Goal: Information Seeking & Learning: Learn about a topic

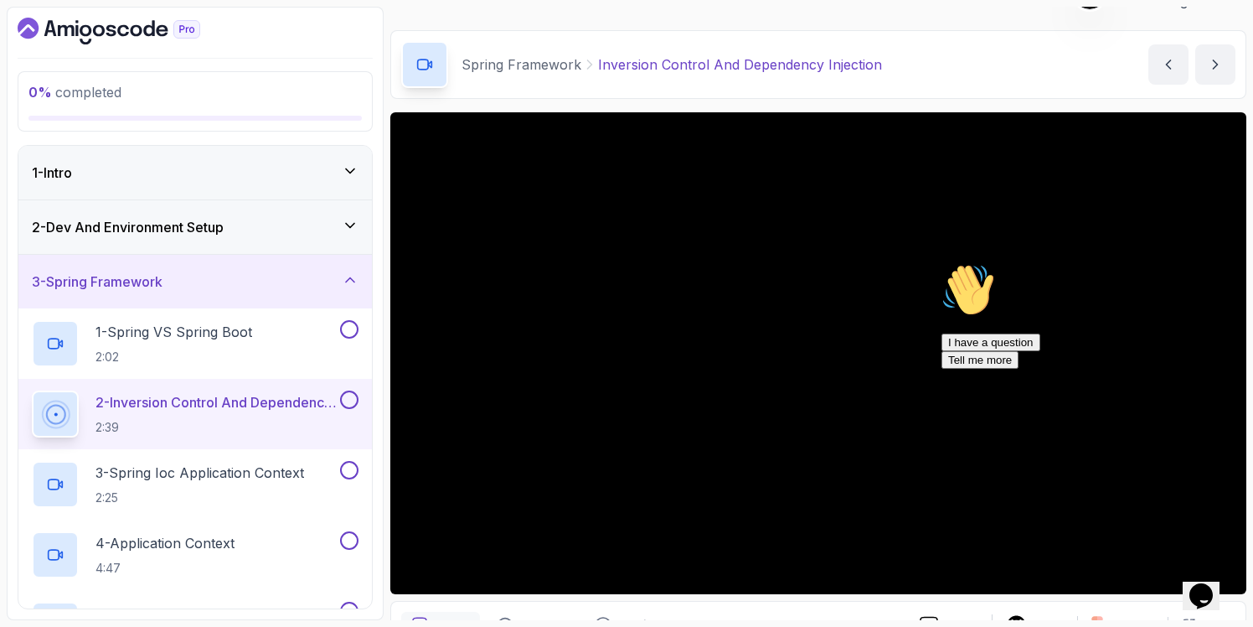
scroll to position [38, 0]
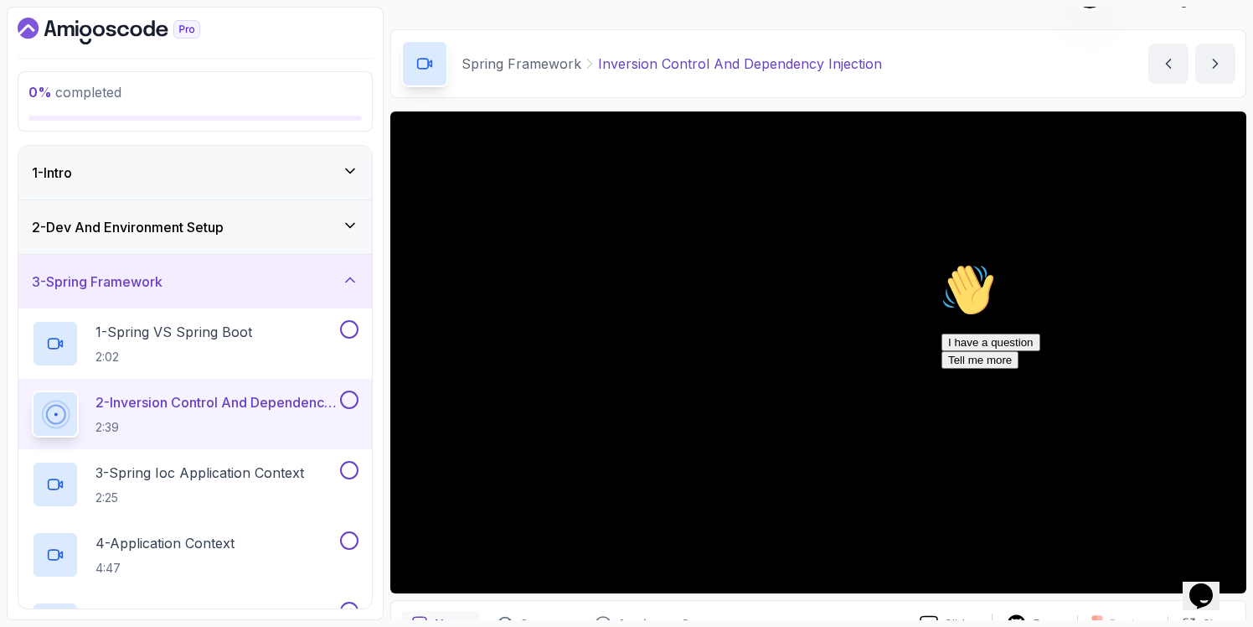
click at [220, 285] on div "3 - Spring Framework" at bounding box center [195, 281] width 327 height 20
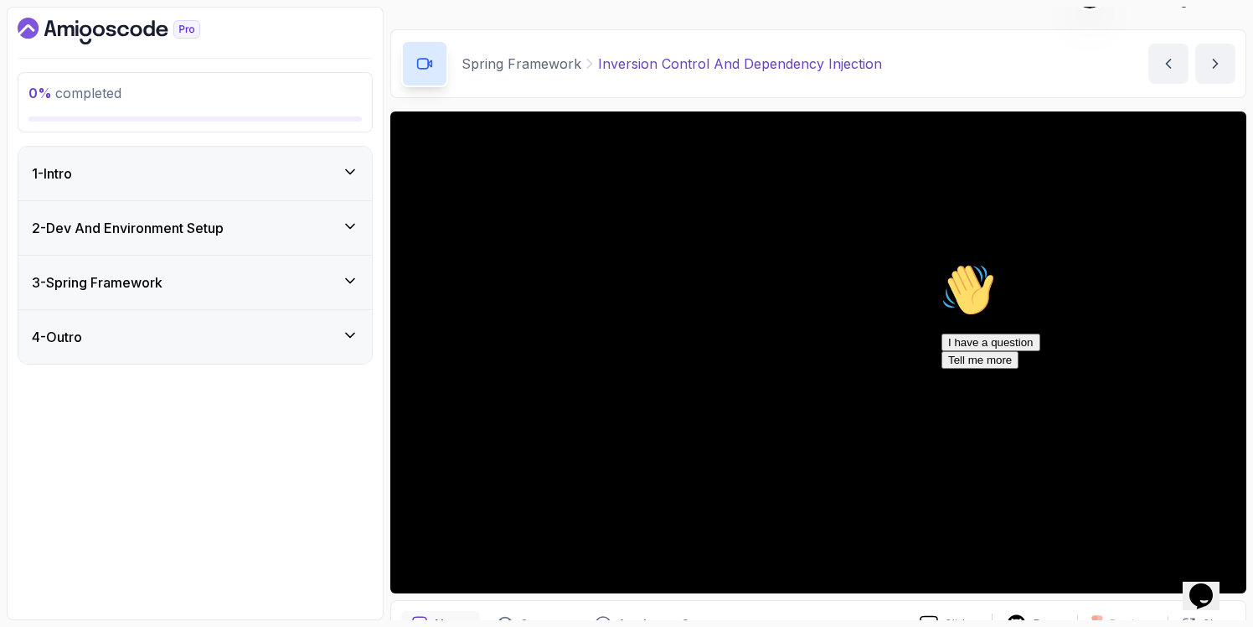
click at [211, 179] on div "1 - Intro" at bounding box center [195, 173] width 327 height 20
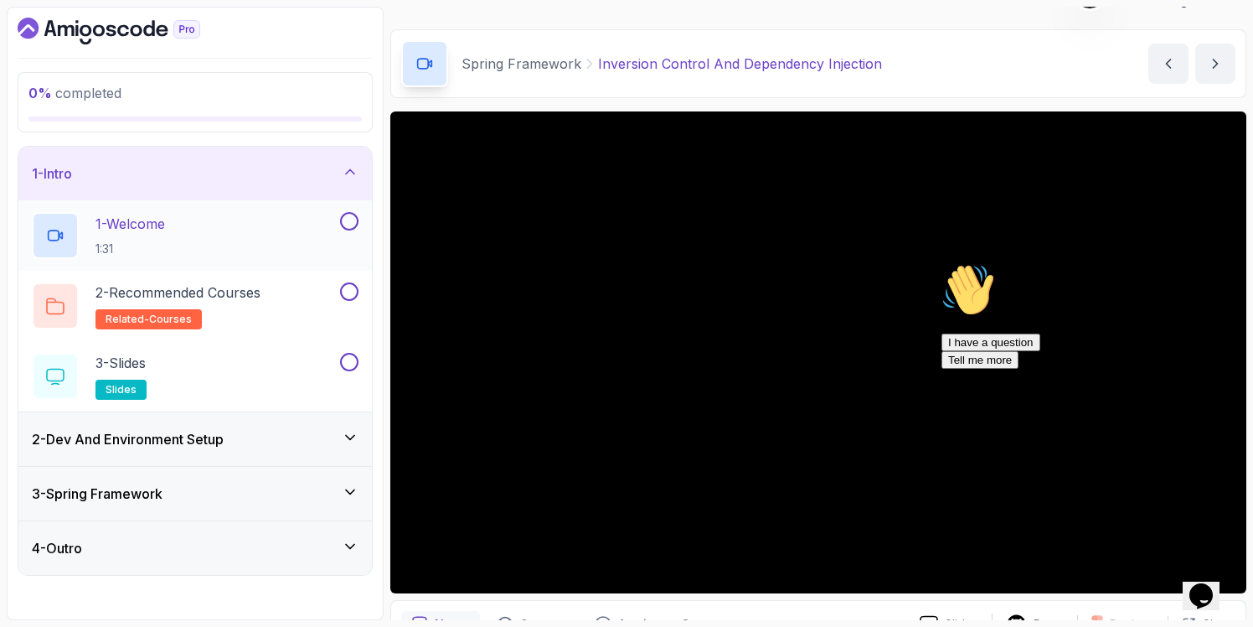
click at [188, 237] on div "1 - Welcome 1:31" at bounding box center [184, 235] width 305 height 47
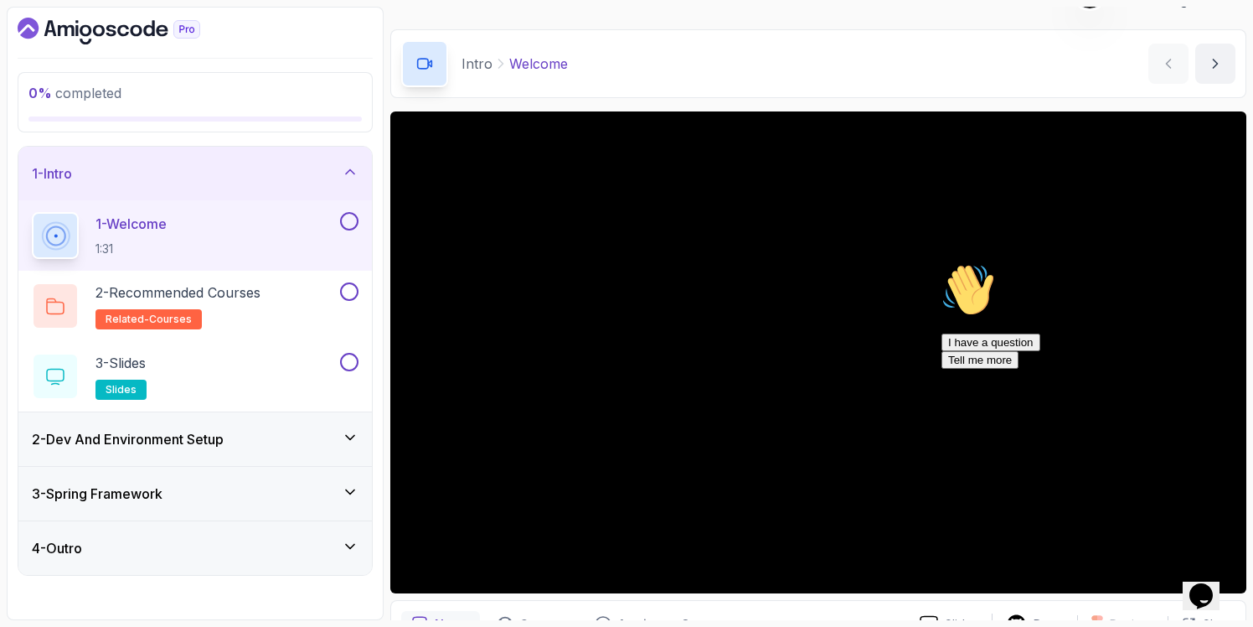
click at [942, 263] on icon "Chat attention grabber" at bounding box center [942, 263] width 0 height 0
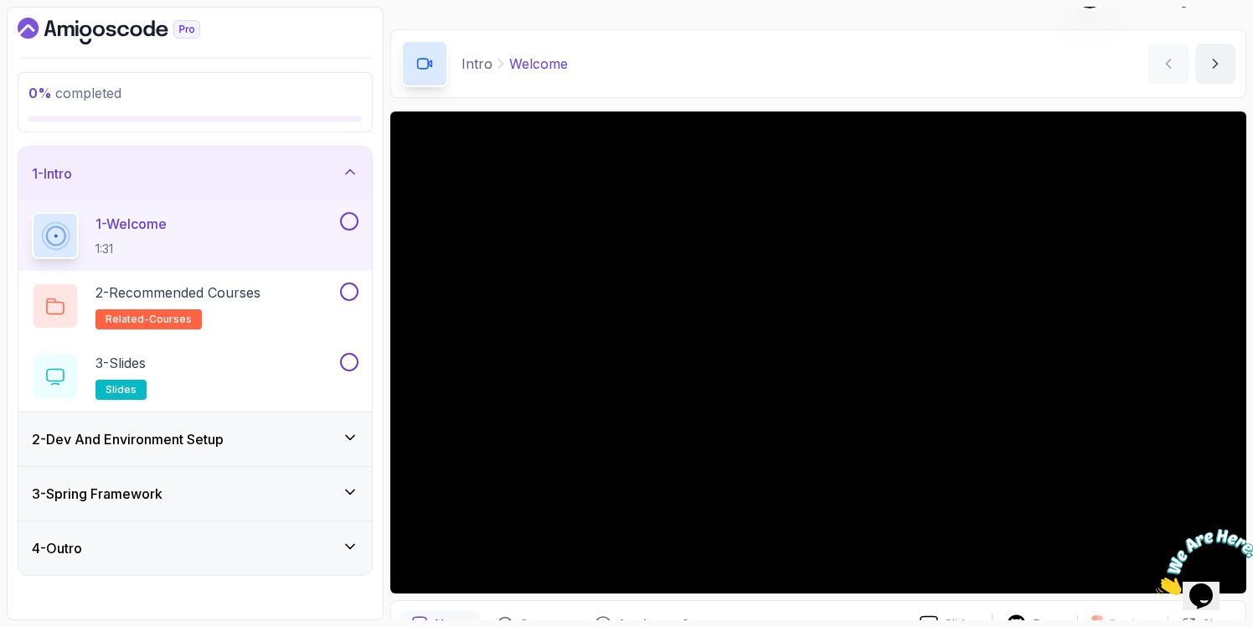
click at [1156, 583] on icon "Close" at bounding box center [1156, 590] width 0 height 14
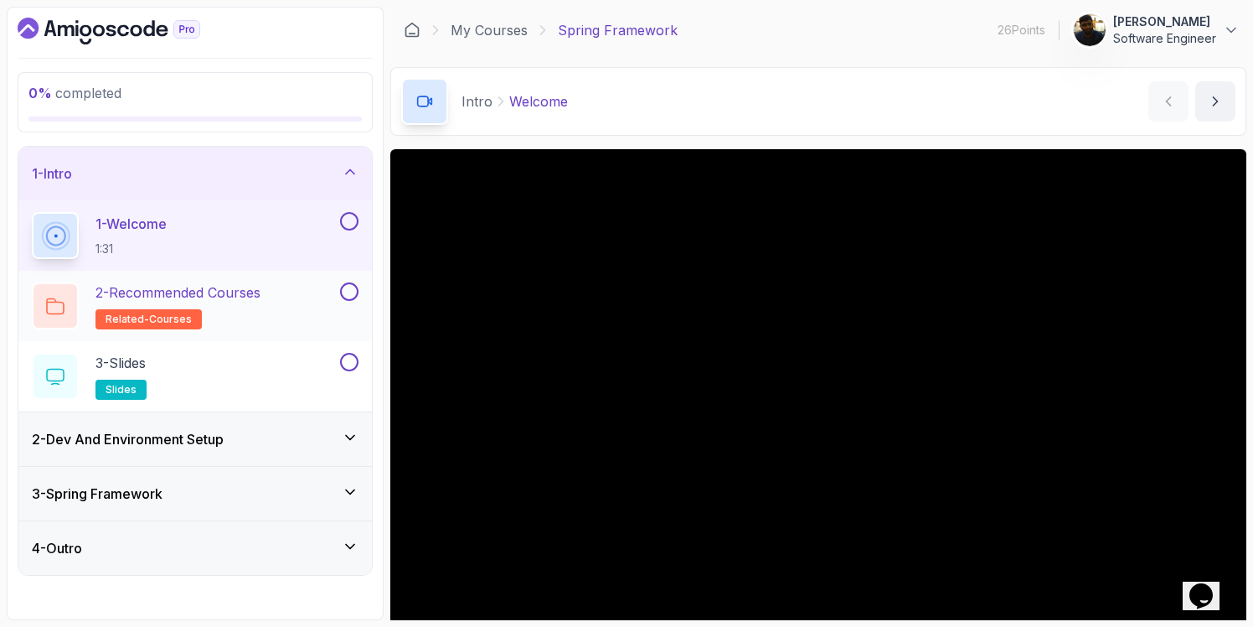
click at [261, 320] on h2 "2 - Recommended Courses related-courses" at bounding box center [178, 305] width 165 height 47
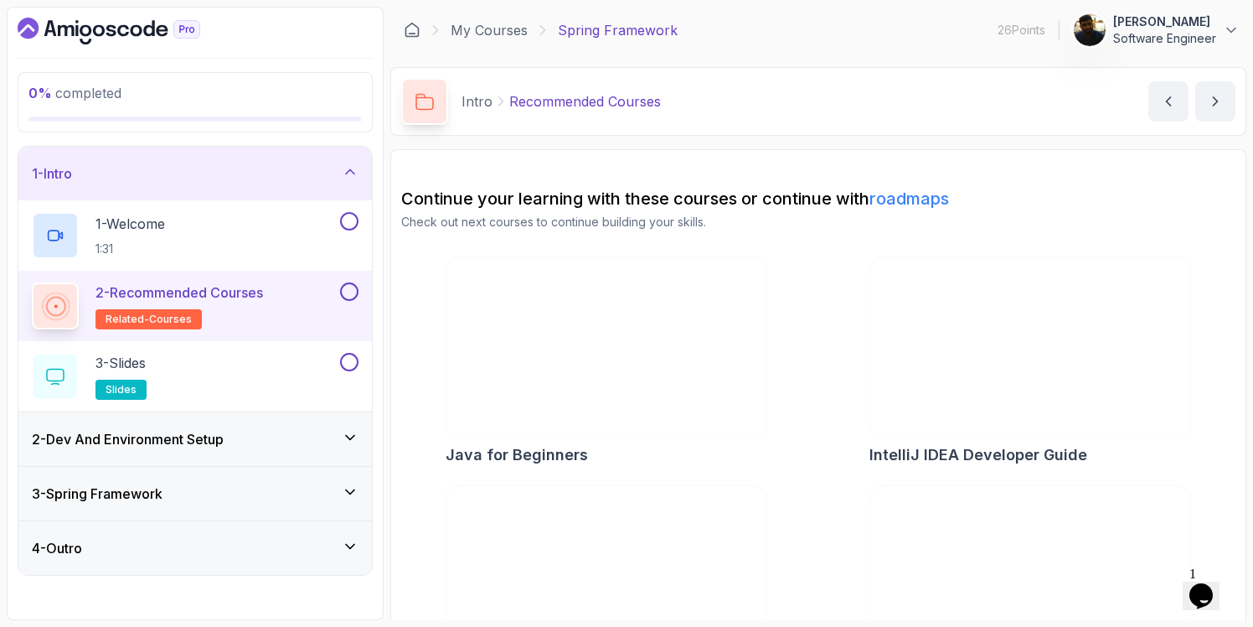
scroll to position [90, 0]
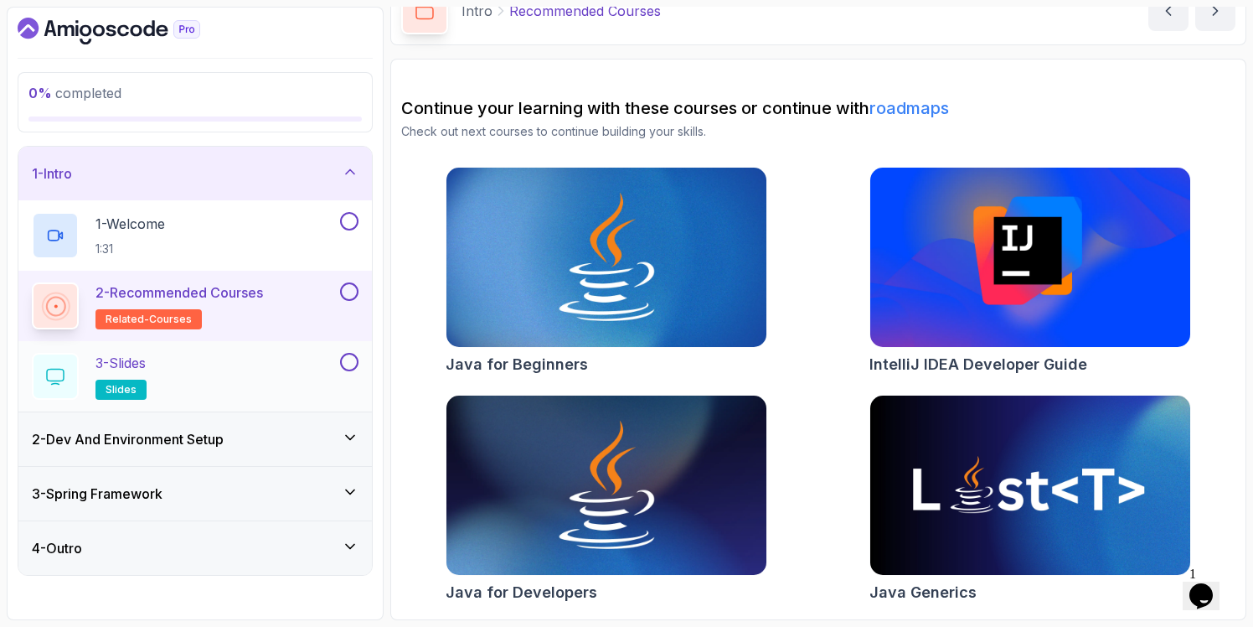
click at [215, 358] on div "3 - Slides slides" at bounding box center [184, 376] width 305 height 47
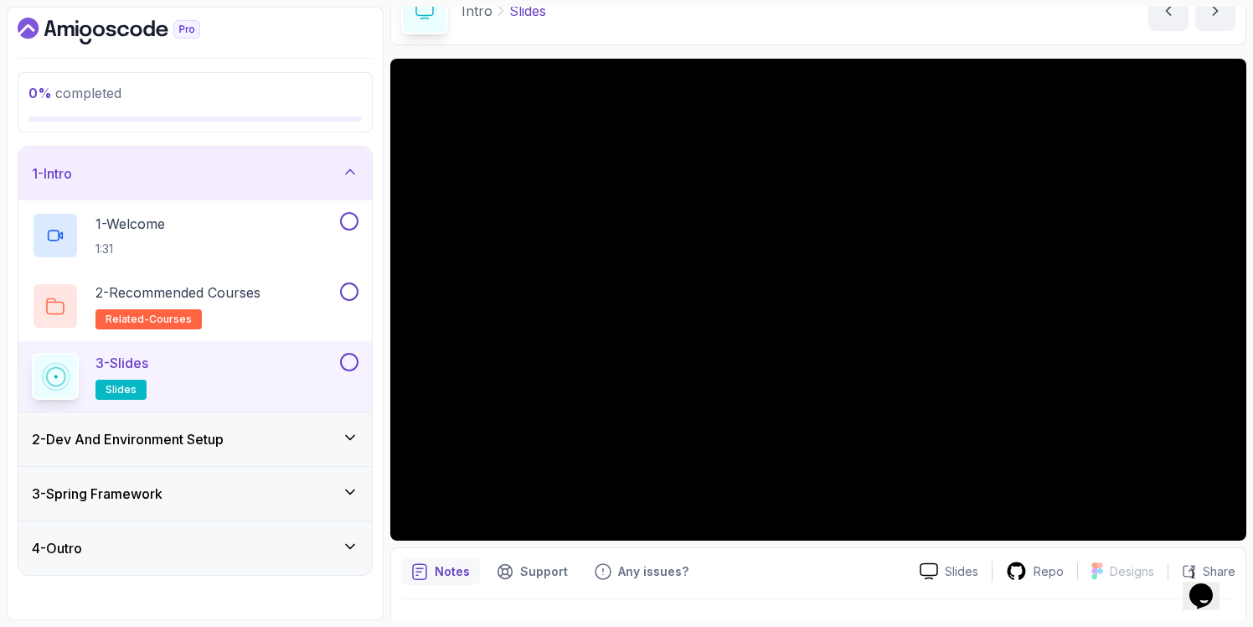
scroll to position [49, 0]
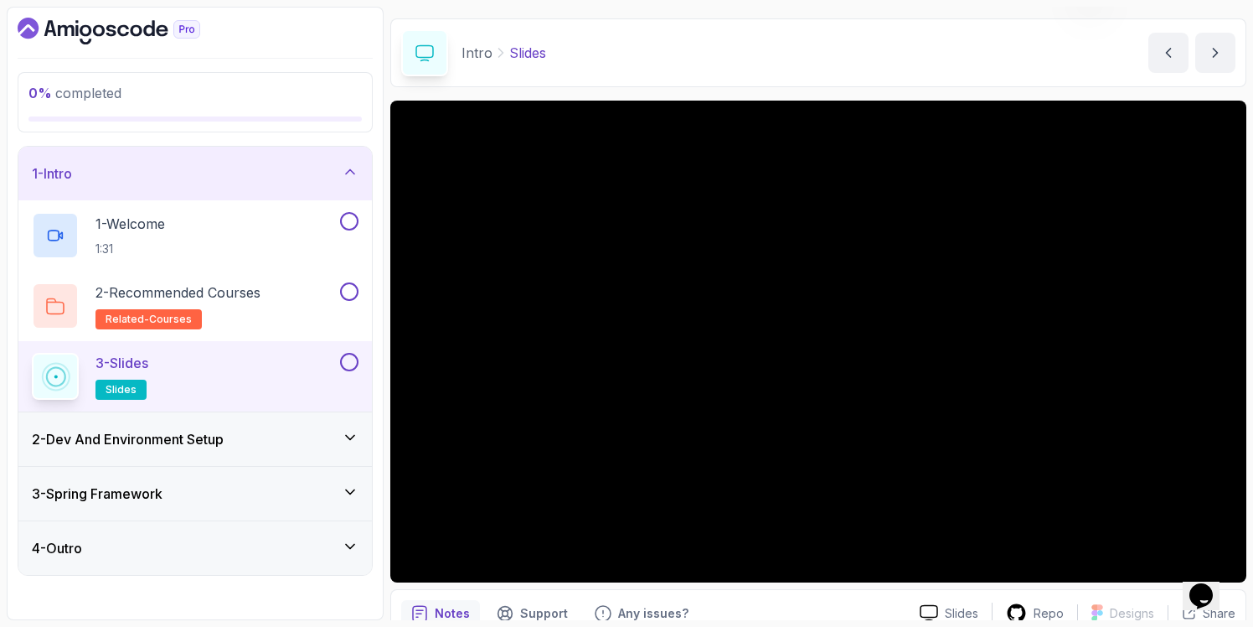
click at [155, 437] on h3 "2 - Dev And Environment Setup" at bounding box center [128, 439] width 192 height 20
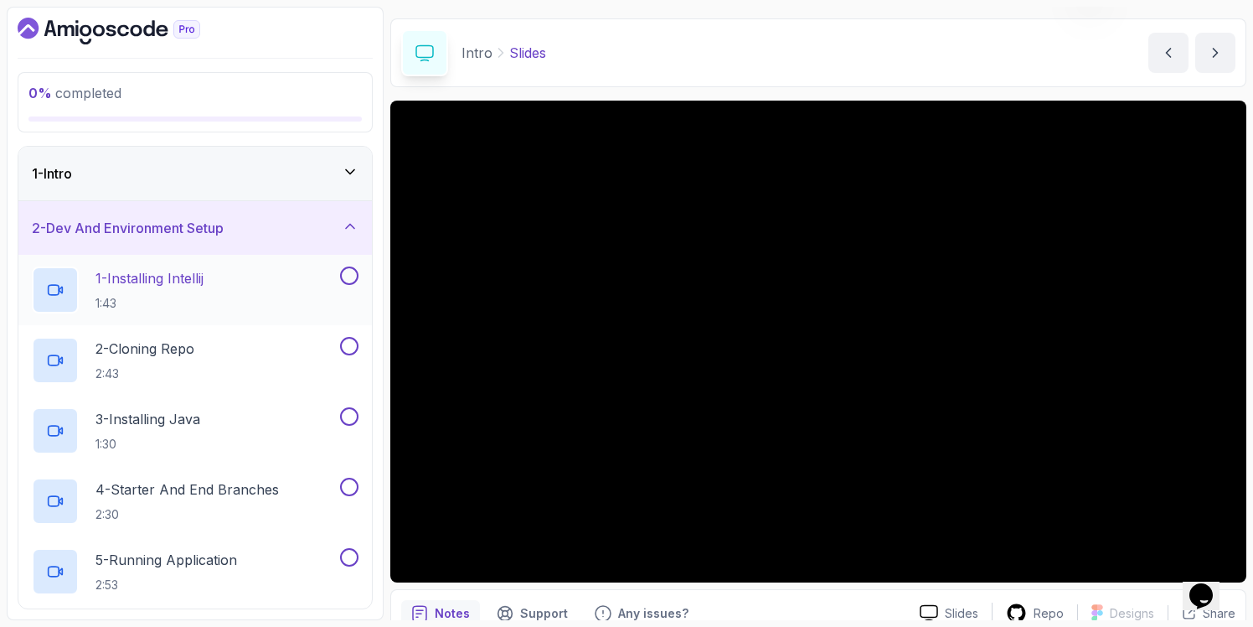
click at [158, 297] on p "1:43" at bounding box center [150, 303] width 108 height 17
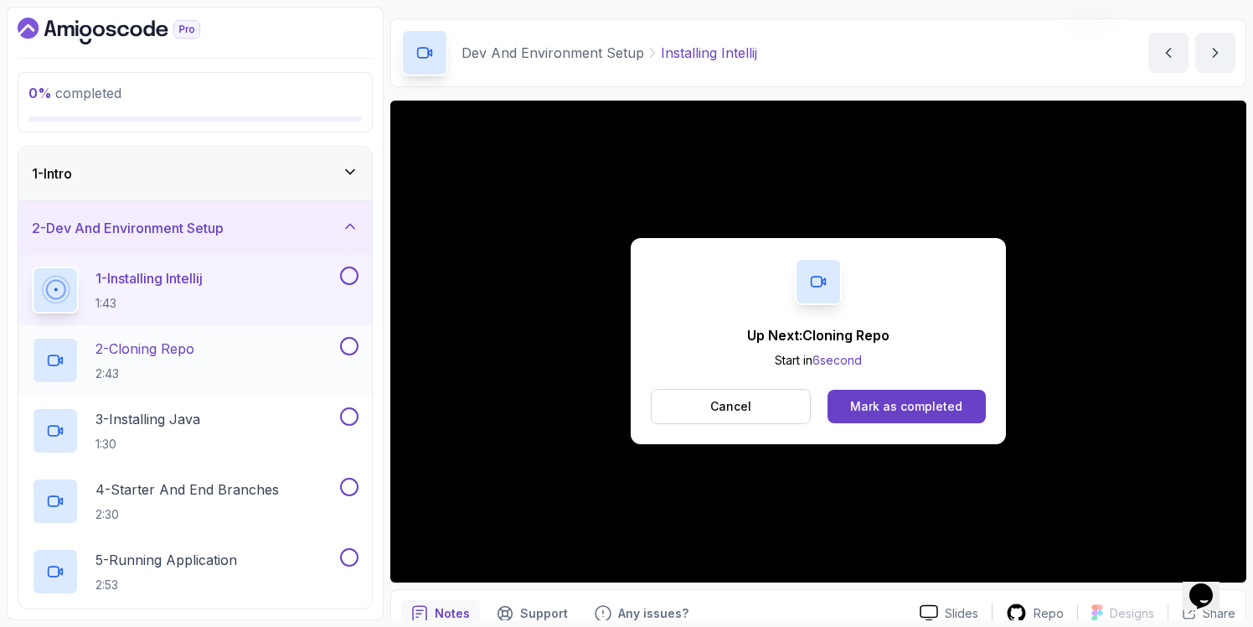
click at [225, 379] on div "2 - Cloning Repo 2:43" at bounding box center [184, 360] width 305 height 47
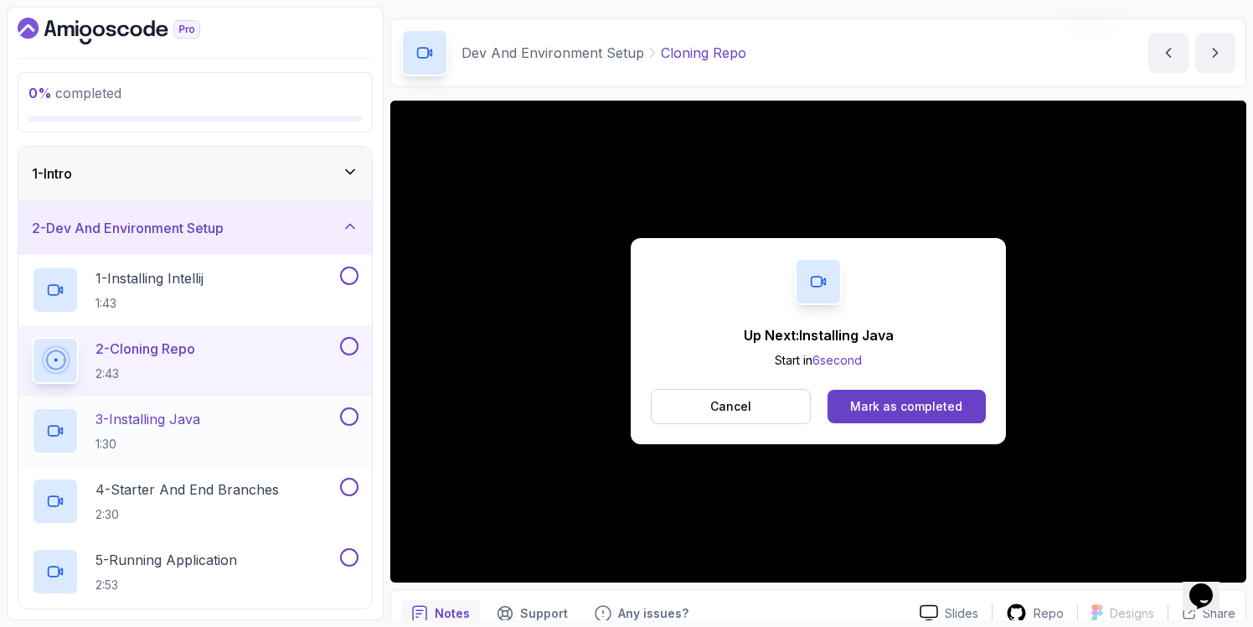
click at [144, 431] on h2 "3 - Installing Java 1:30" at bounding box center [148, 431] width 105 height 44
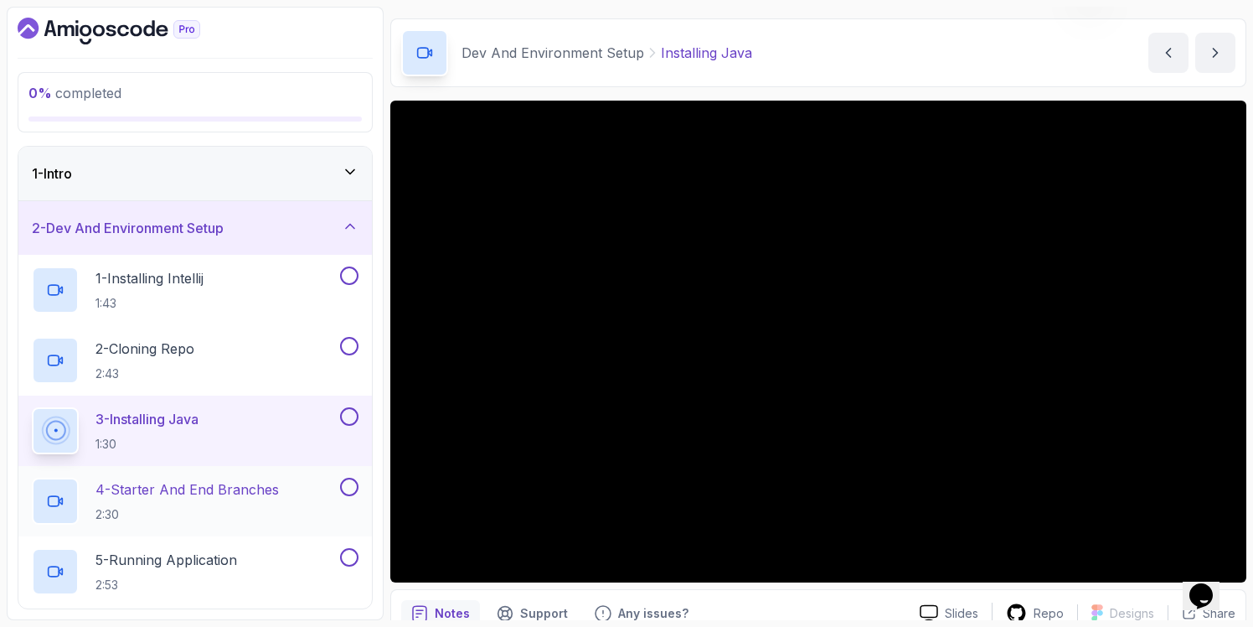
click at [157, 498] on p "4 - Starter And End Branches" at bounding box center [187, 489] width 183 height 20
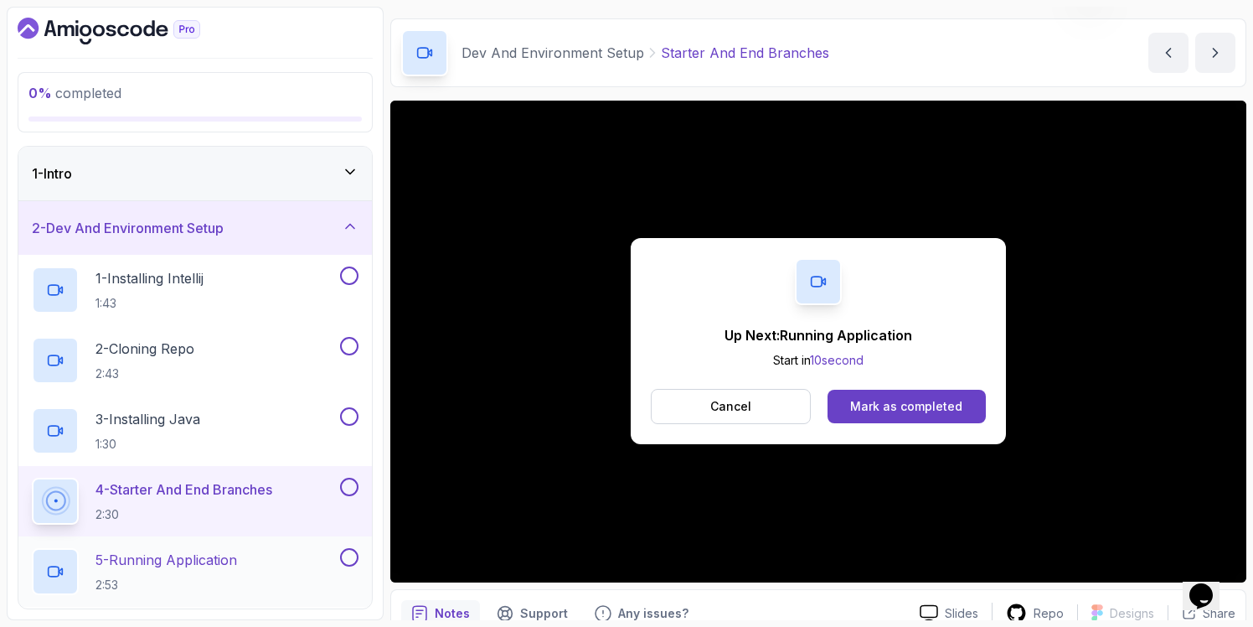
click at [206, 582] on p "2:53" at bounding box center [167, 584] width 142 height 17
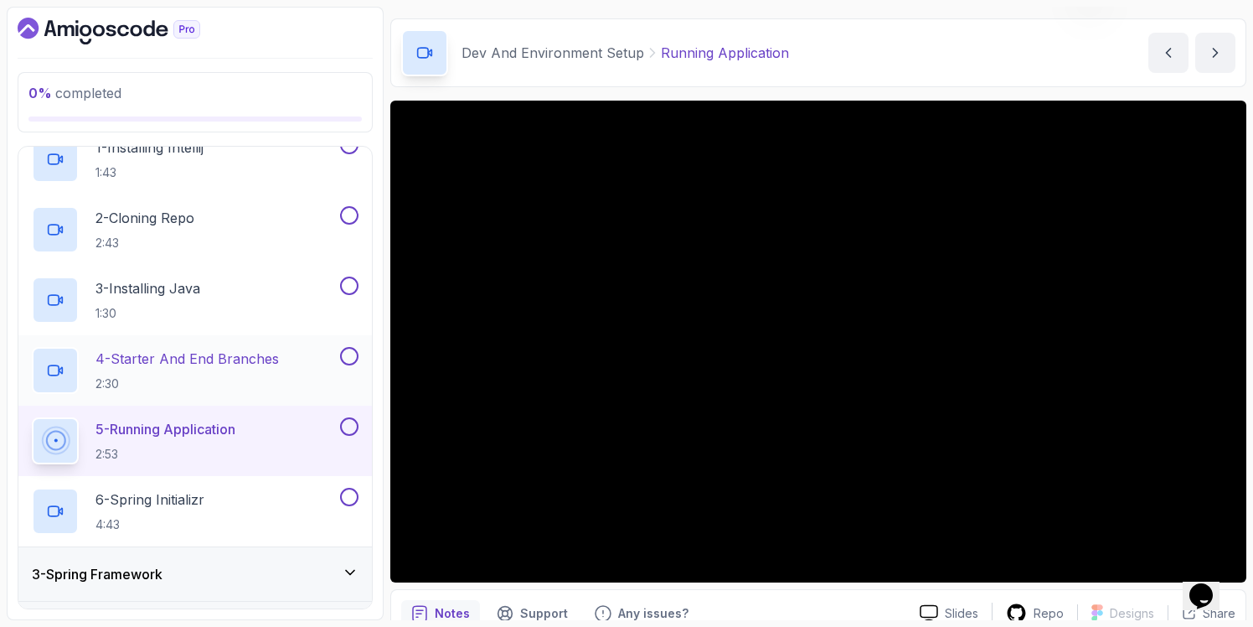
scroll to position [145, 0]
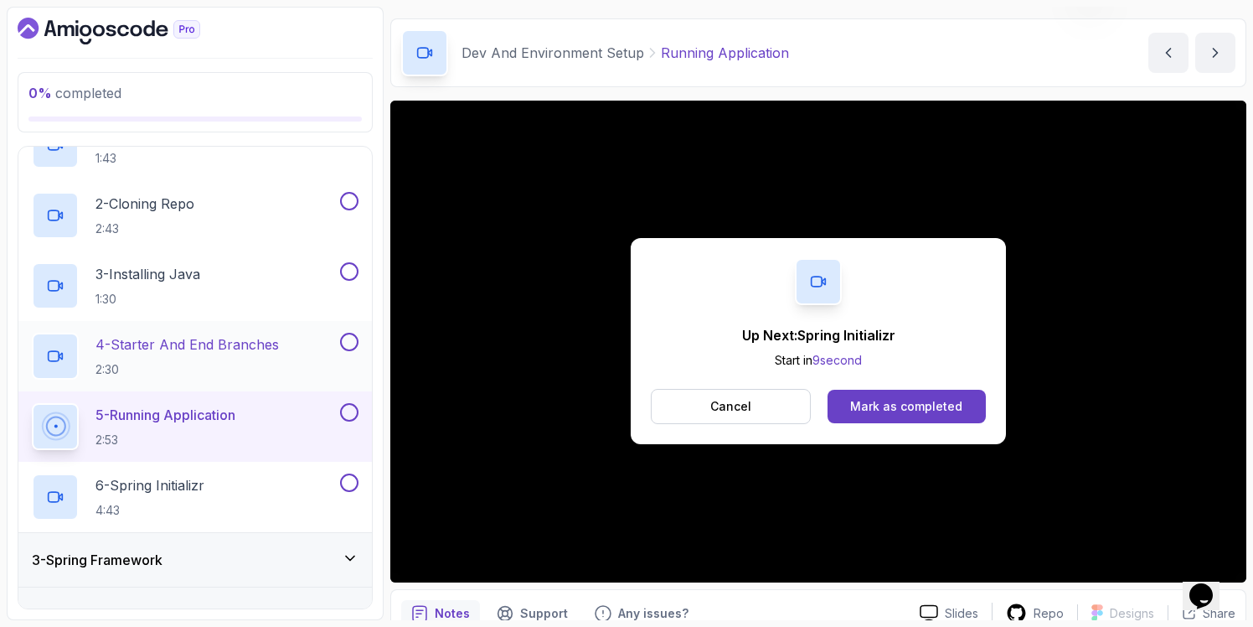
click at [138, 499] on h2 "6 - Spring Initializr 4:43" at bounding box center [150, 497] width 109 height 44
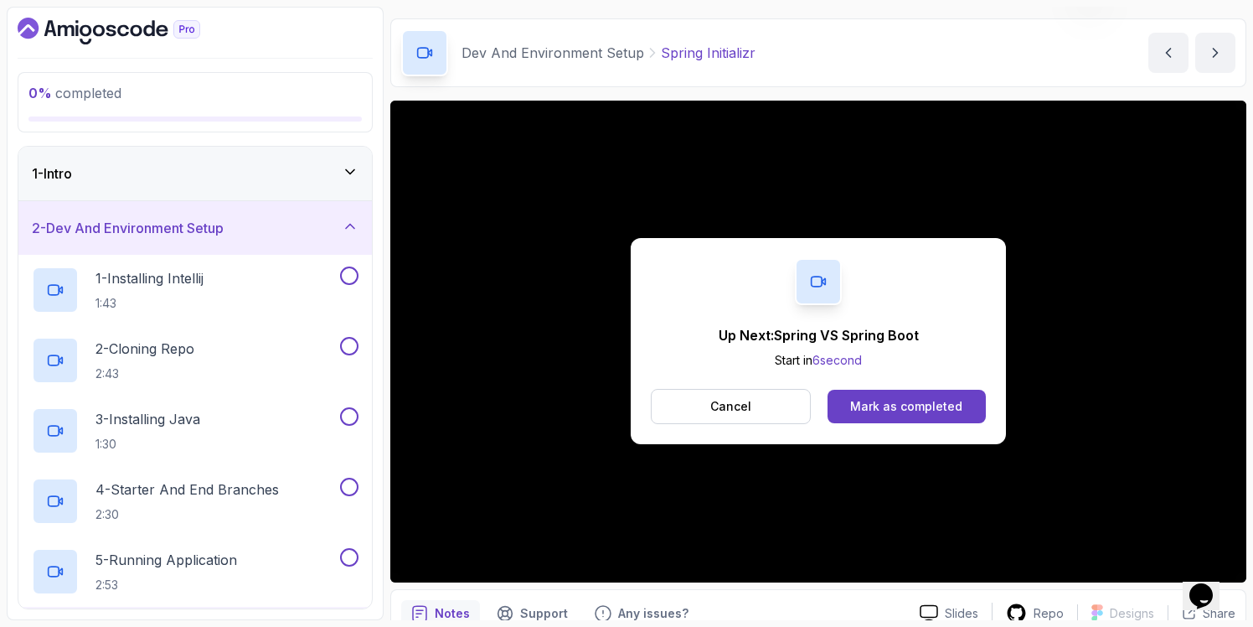
click at [330, 215] on div "2 - Dev And Environment Setup" at bounding box center [195, 228] width 354 height 54
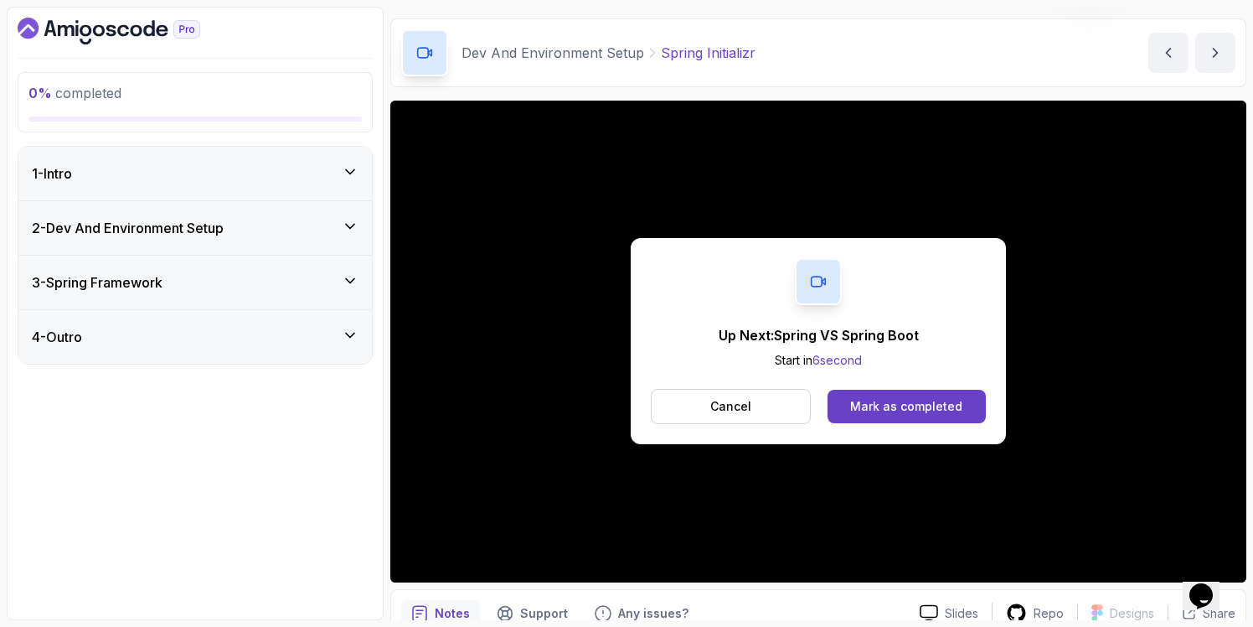
click at [277, 275] on div "3 - Spring Framework" at bounding box center [195, 282] width 327 height 20
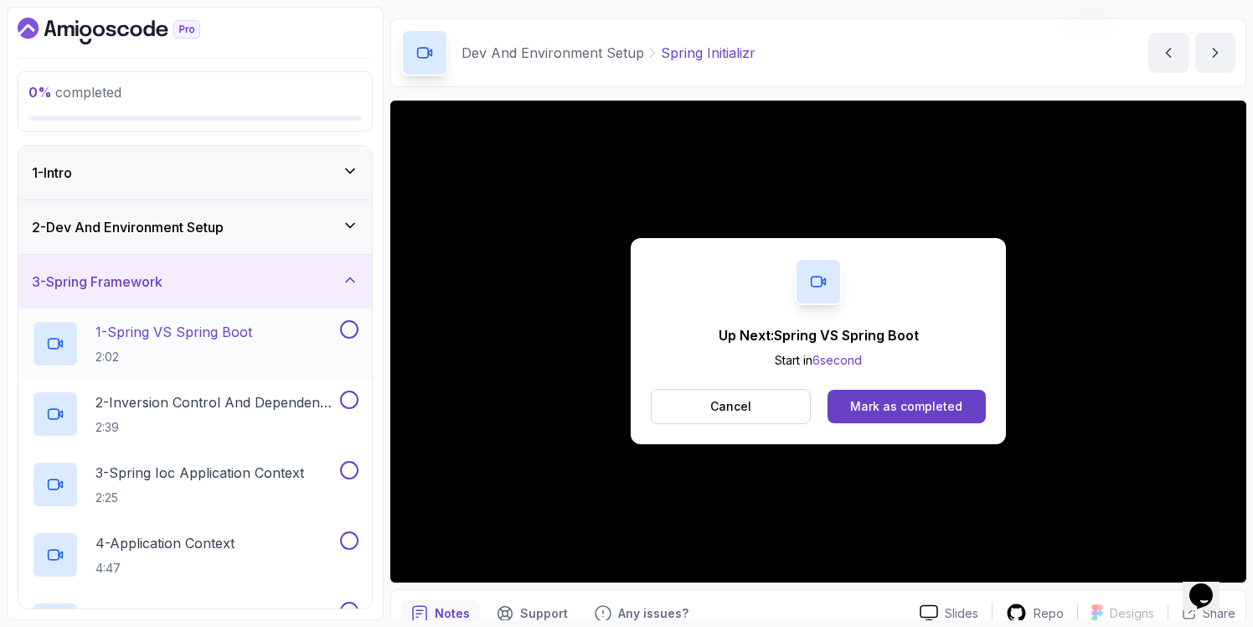
click at [194, 353] on p "2:02" at bounding box center [174, 357] width 157 height 17
click at [304, 429] on p "2:39" at bounding box center [216, 427] width 241 height 17
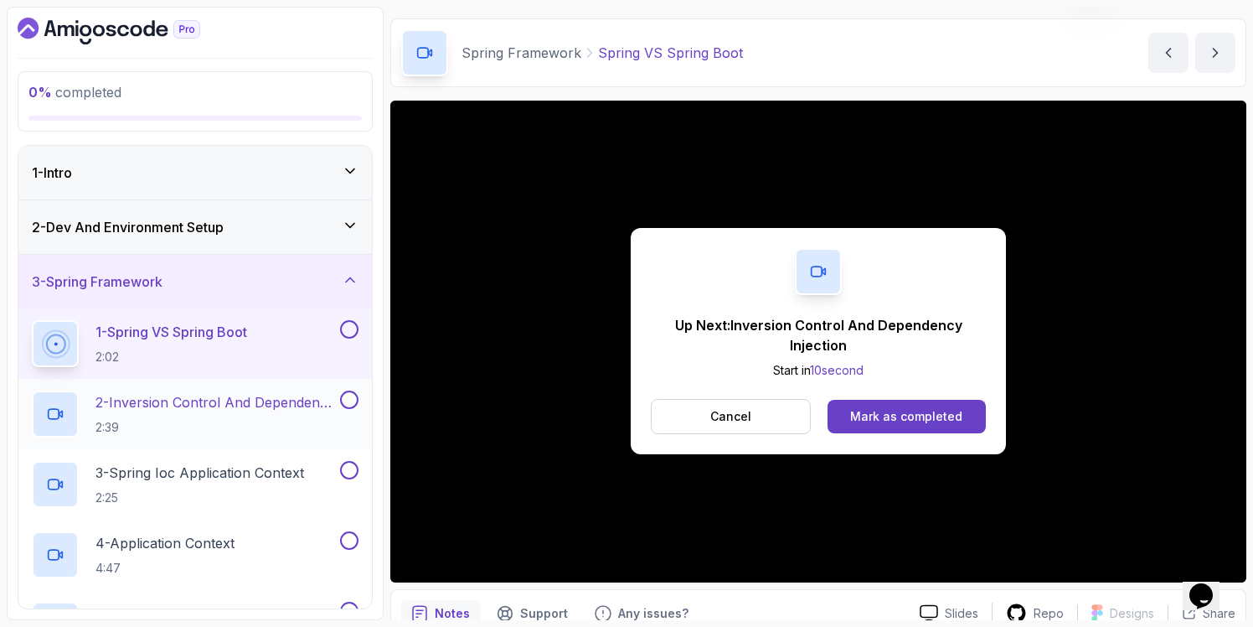
click at [188, 432] on p "2:39" at bounding box center [216, 427] width 241 height 17
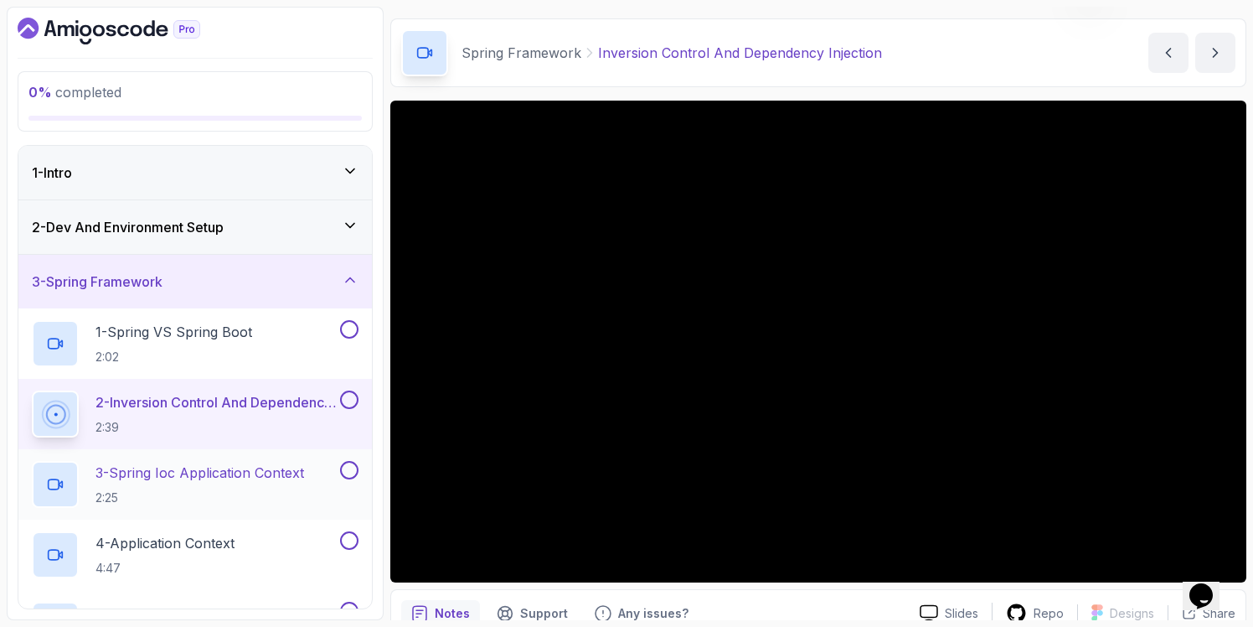
click at [168, 493] on p "2:25" at bounding box center [200, 497] width 209 height 17
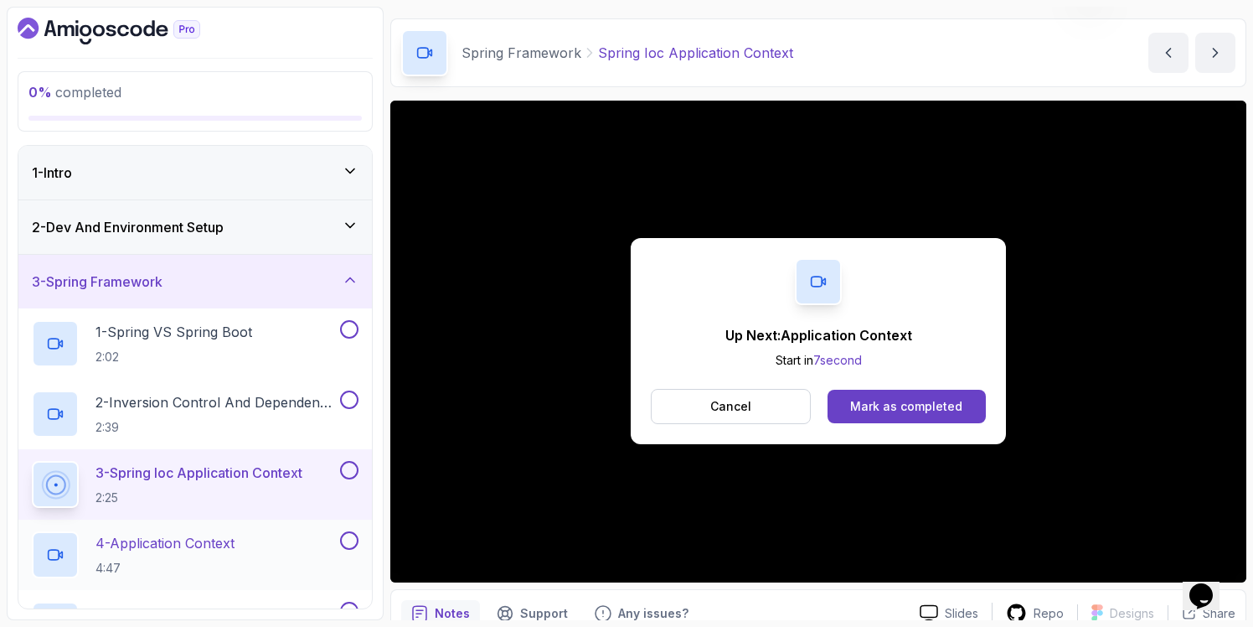
click at [162, 550] on p "4 - Application Context" at bounding box center [165, 543] width 139 height 20
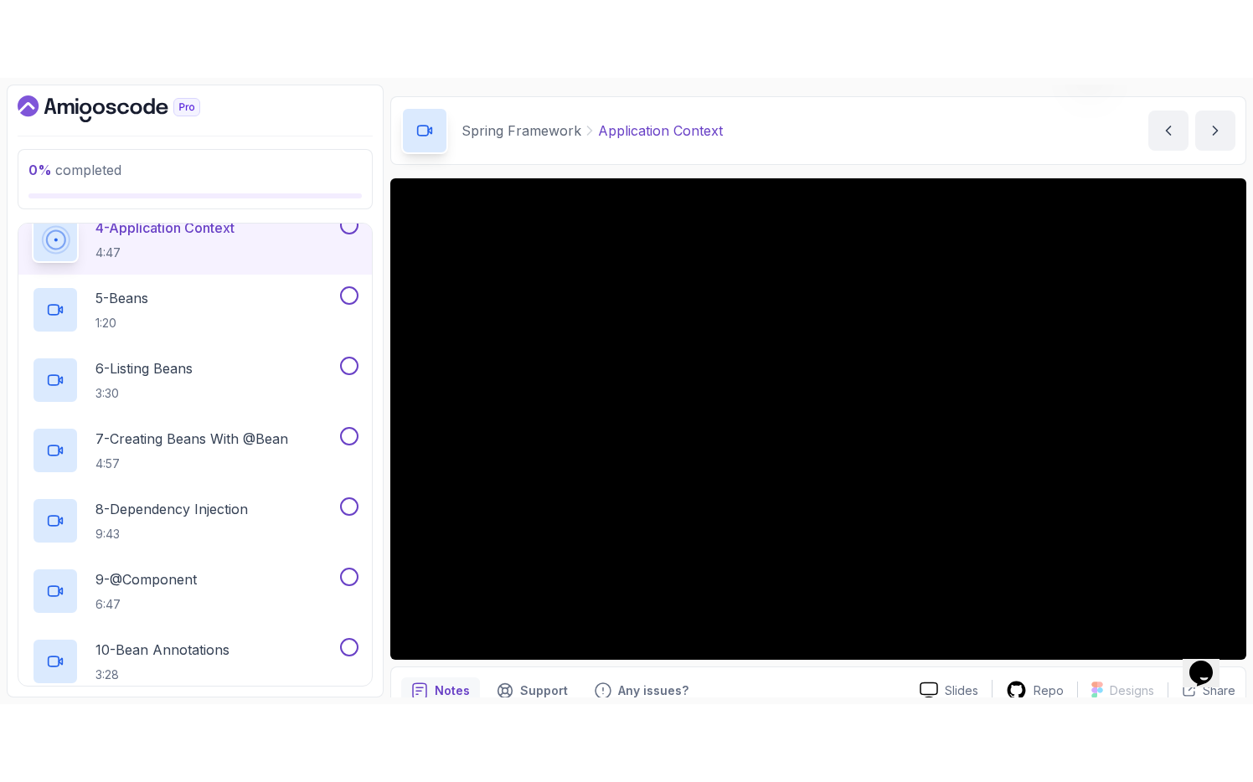
scroll to position [380, 0]
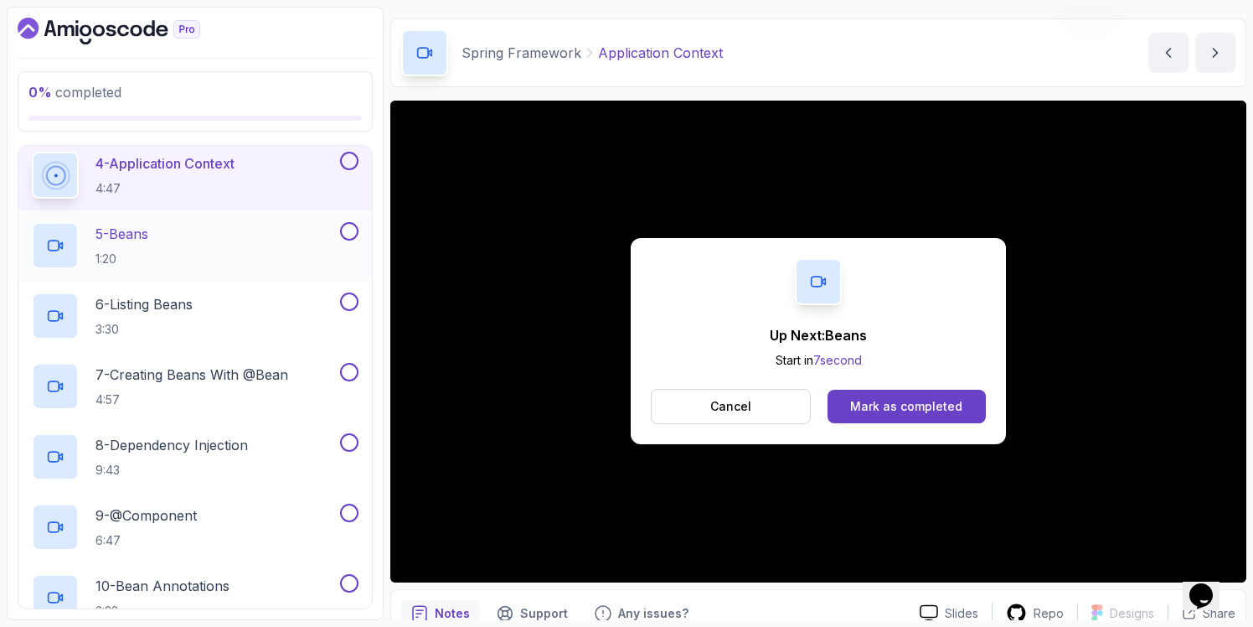
click at [163, 250] on div "5 - Beans 1:20" at bounding box center [184, 245] width 305 height 47
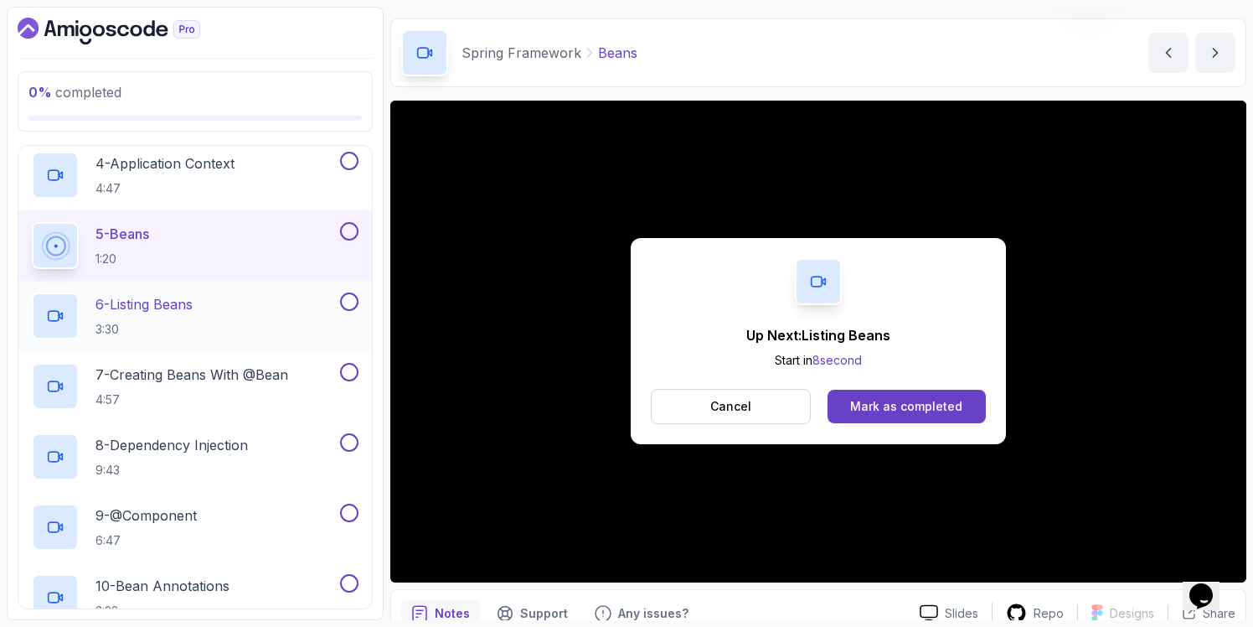
click at [162, 317] on h2 "6 - Listing Beans 3:30" at bounding box center [144, 316] width 97 height 44
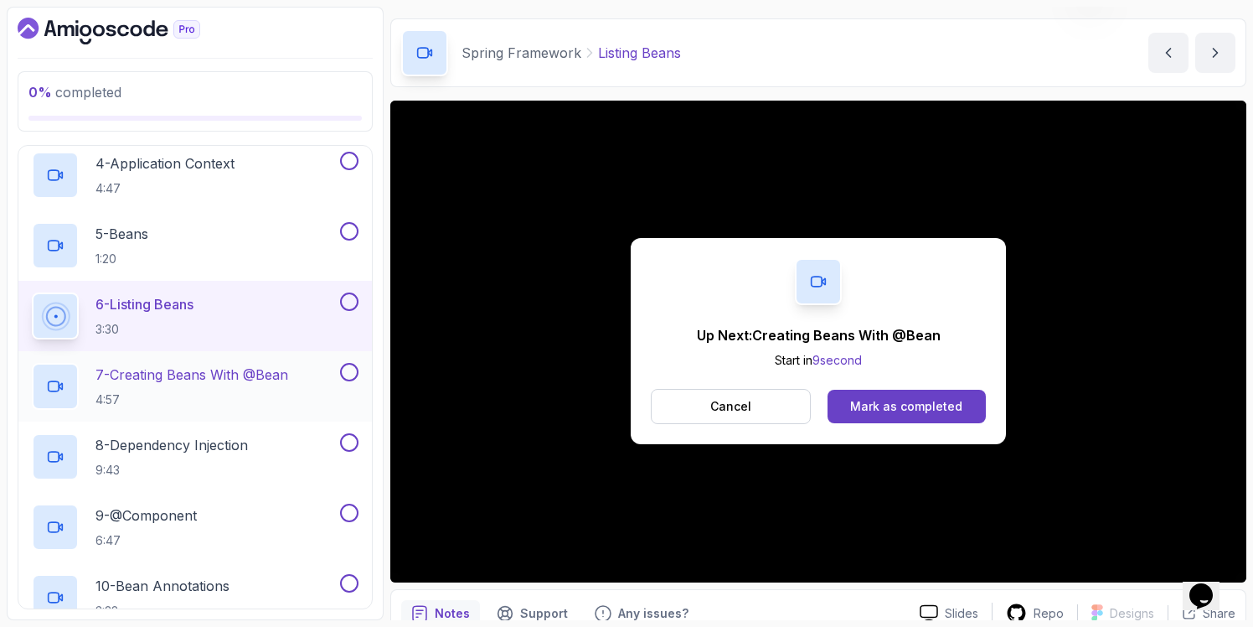
click at [142, 393] on p "4:57" at bounding box center [192, 399] width 193 height 17
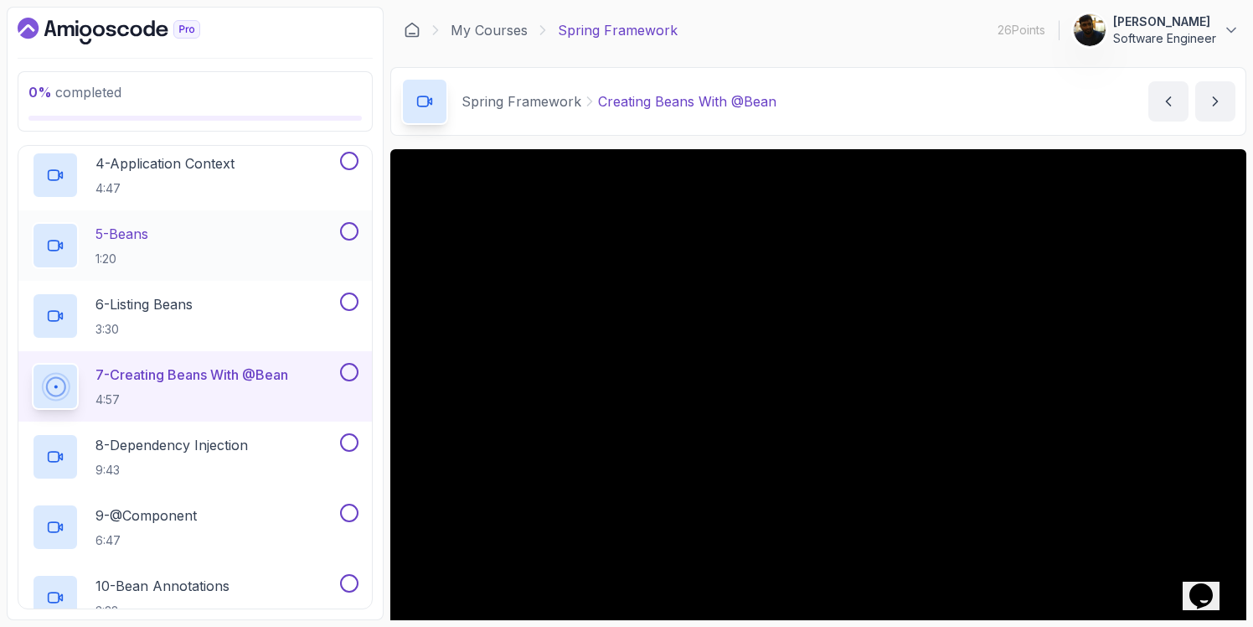
click at [180, 244] on div "5 - Beans 1:20" at bounding box center [184, 245] width 305 height 47
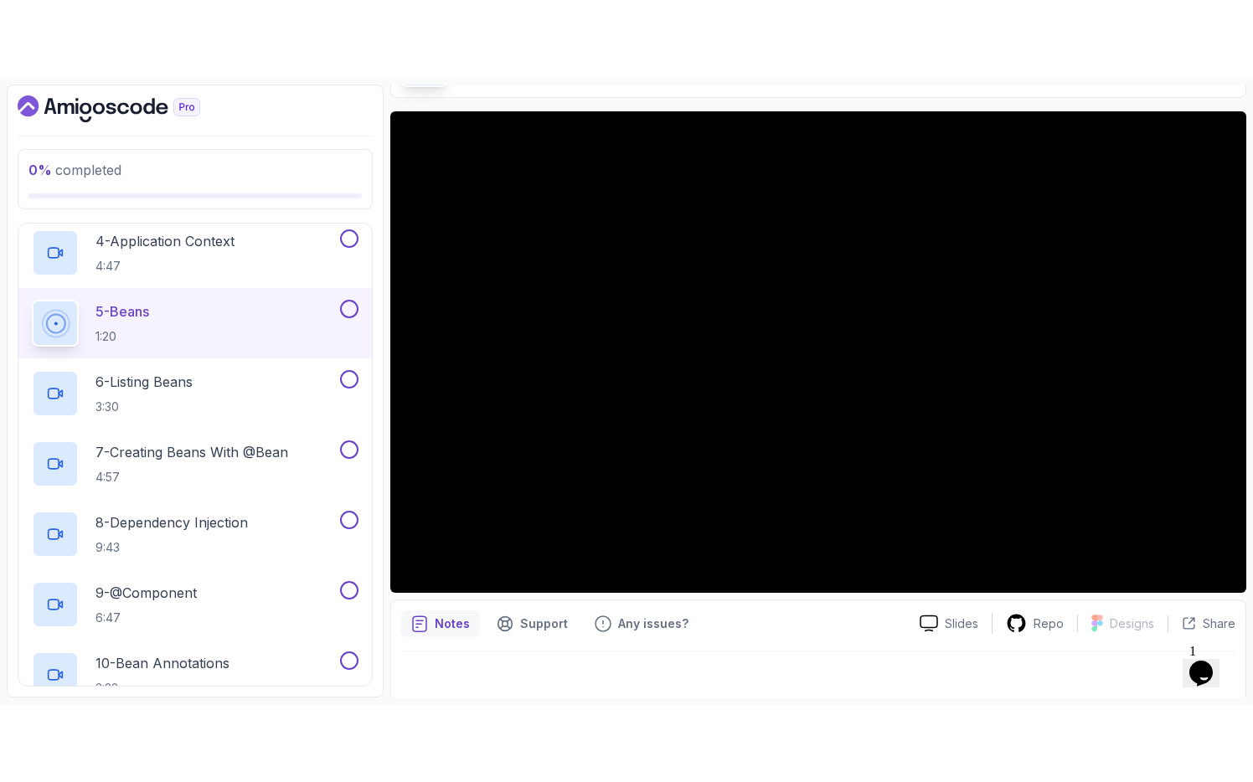
scroll to position [127, 0]
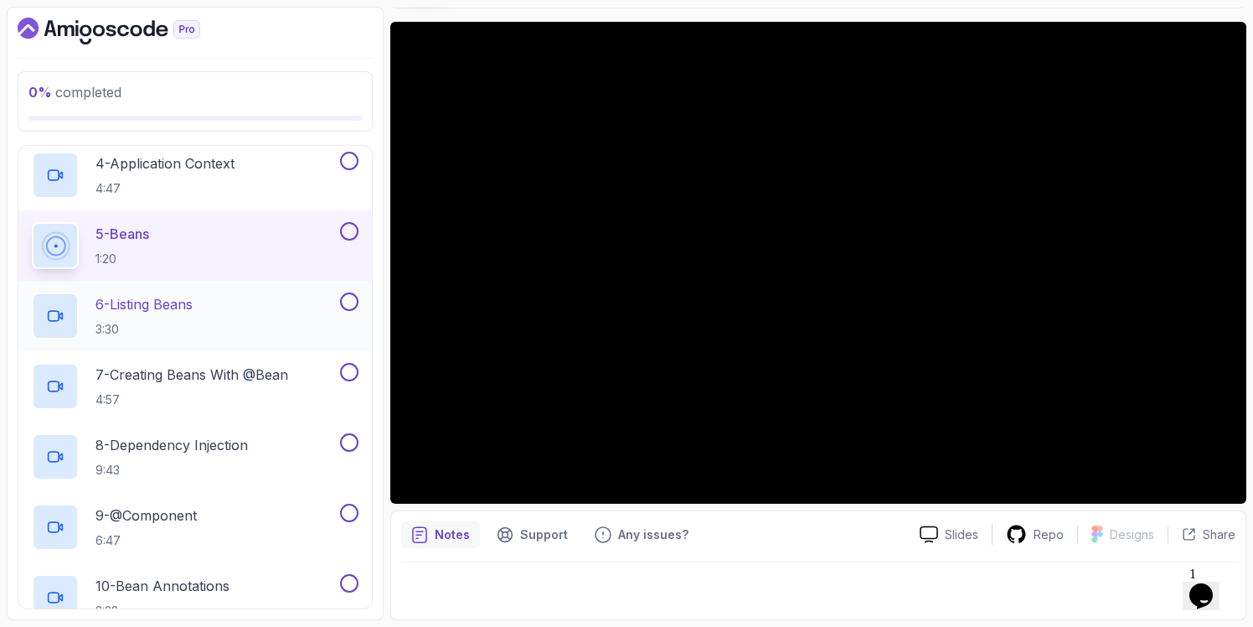
click at [155, 310] on p "6 - Listing Beans" at bounding box center [144, 304] width 97 height 20
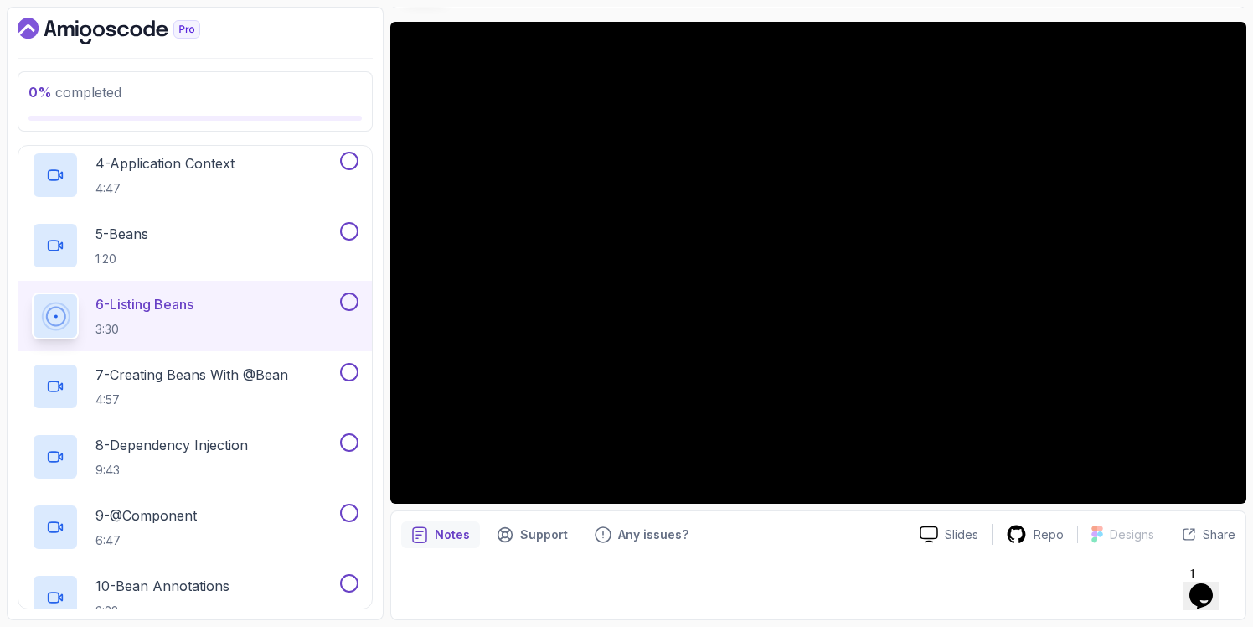
click at [155, 310] on p "6 - Listing Beans" at bounding box center [145, 304] width 98 height 20
click at [148, 249] on h2 "5 - Beans 1:20" at bounding box center [122, 246] width 53 height 44
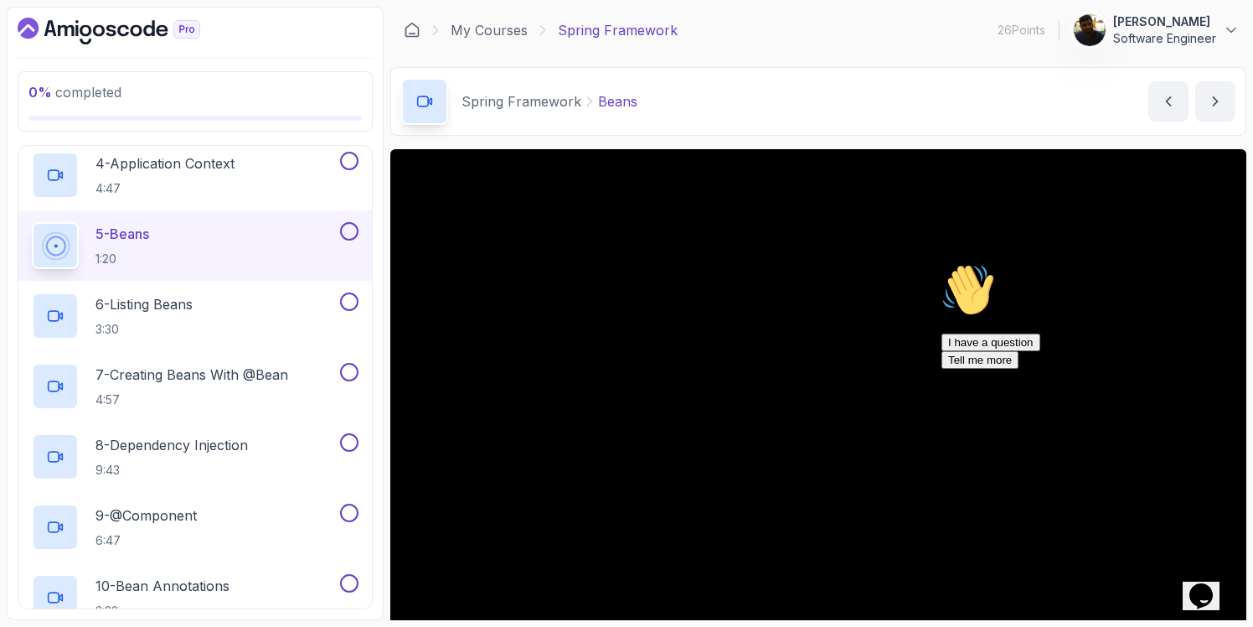
click at [942, 263] on icon "Chat attention grabber" at bounding box center [942, 263] width 0 height 0
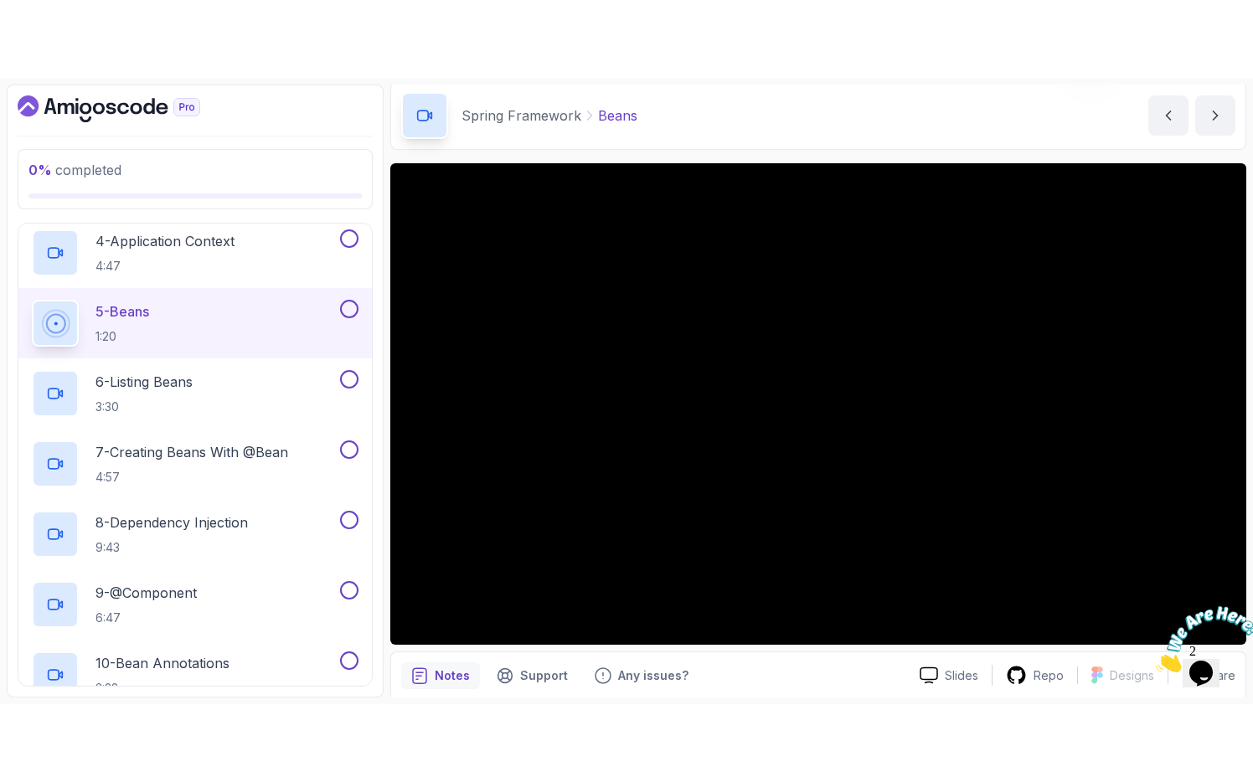
scroll to position [127, 0]
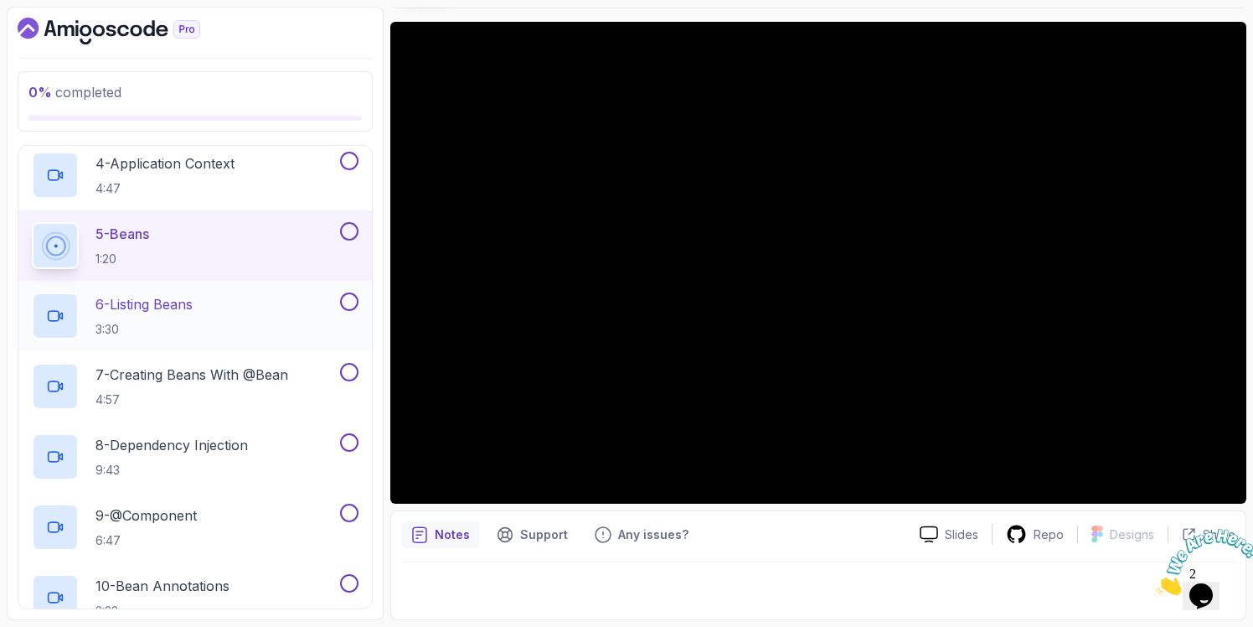
click at [193, 332] on p "3:30" at bounding box center [144, 329] width 97 height 17
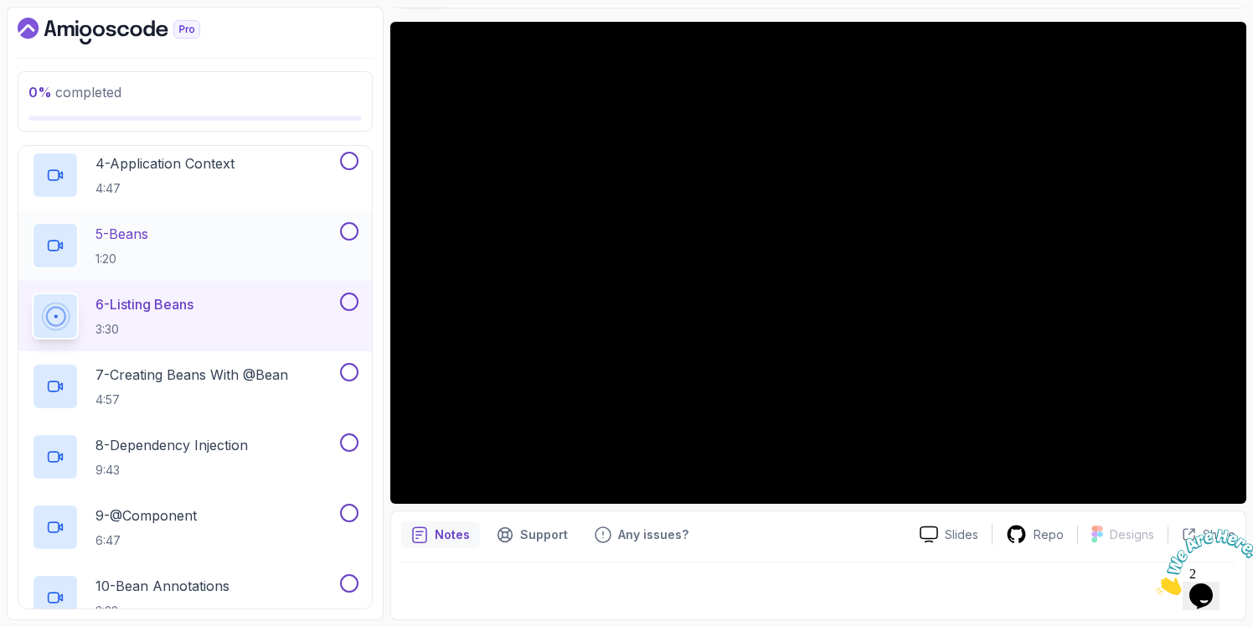
click at [206, 266] on div "5 - Beans 1:20" at bounding box center [184, 245] width 305 height 47
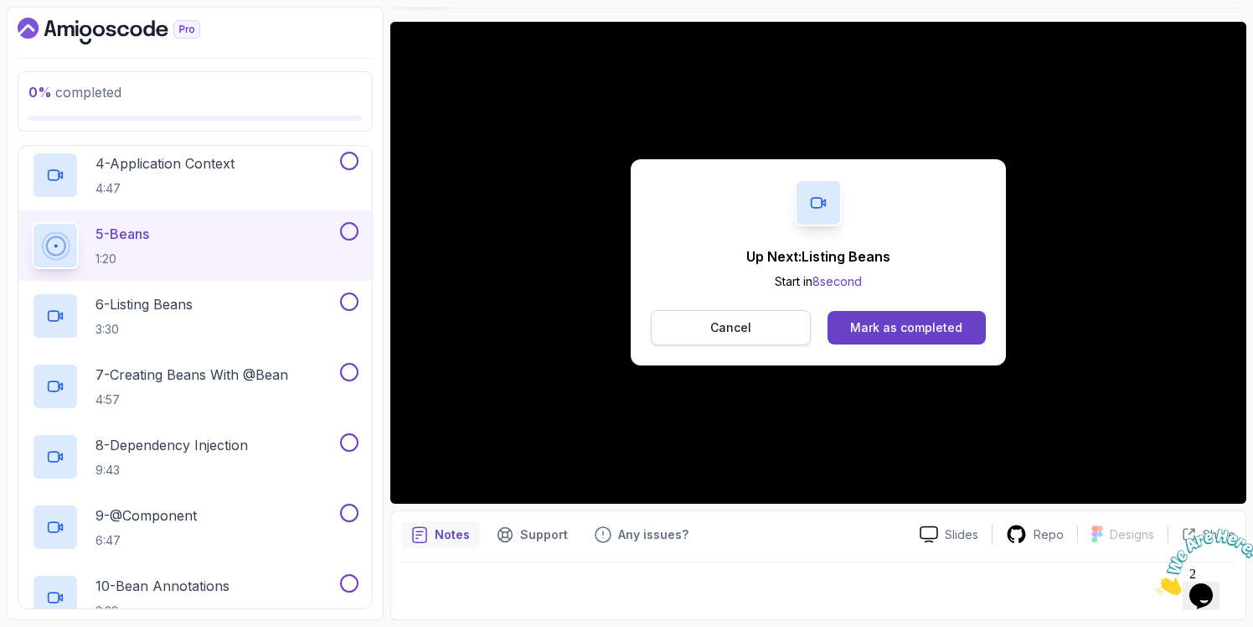
click at [757, 333] on button "Cancel" at bounding box center [731, 327] width 160 height 35
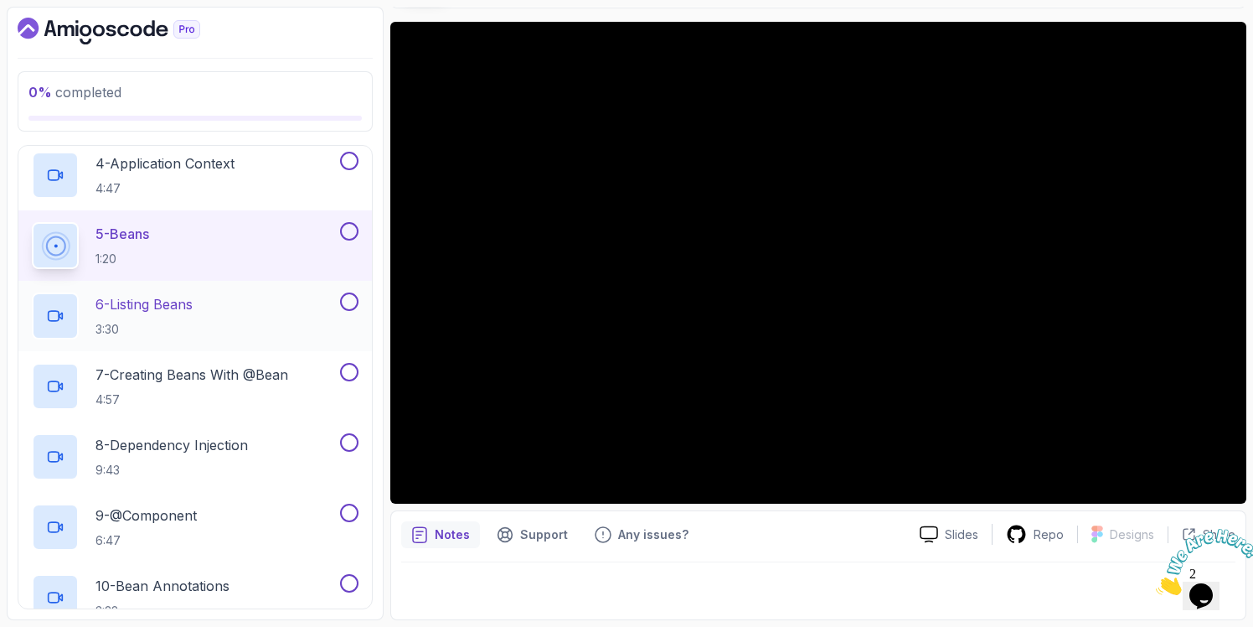
click at [225, 317] on div "6 - Listing Beans 3:30" at bounding box center [184, 315] width 305 height 47
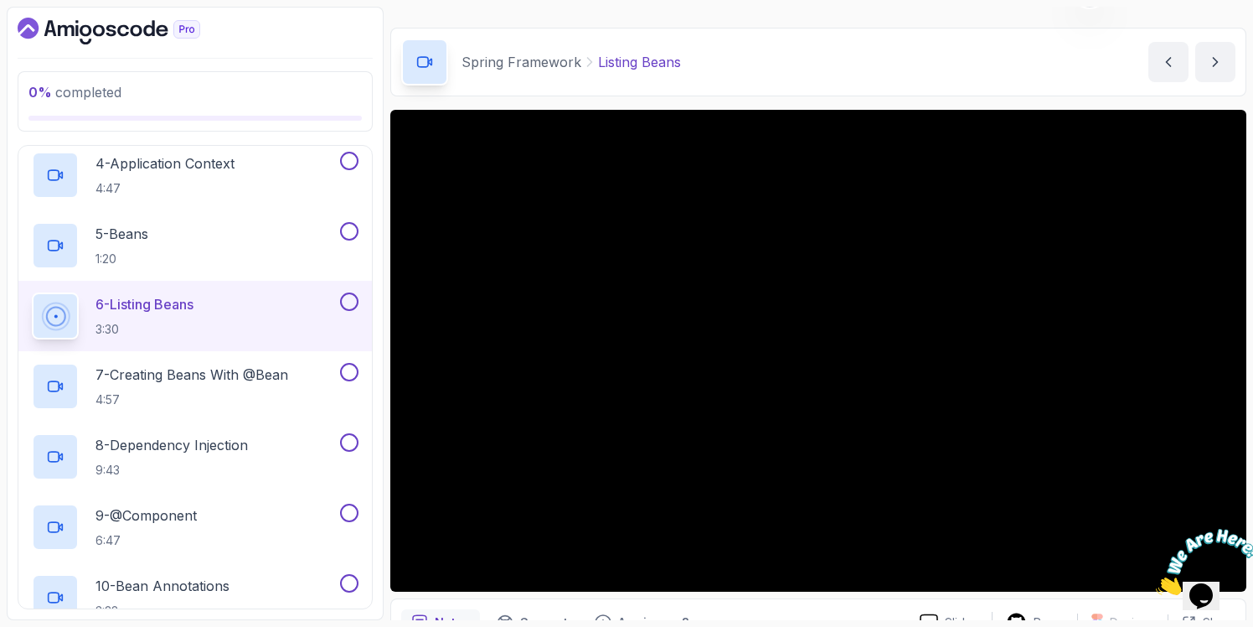
scroll to position [43, 0]
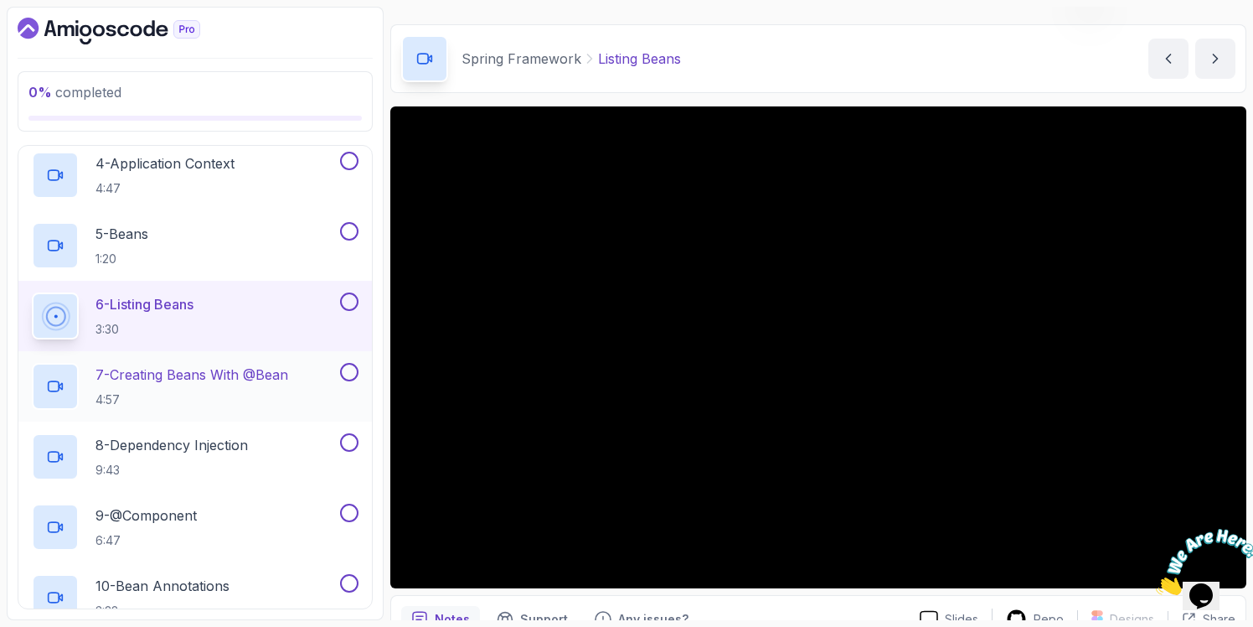
click at [154, 383] on p "7 - Creating Beans With @Bean" at bounding box center [192, 374] width 193 height 20
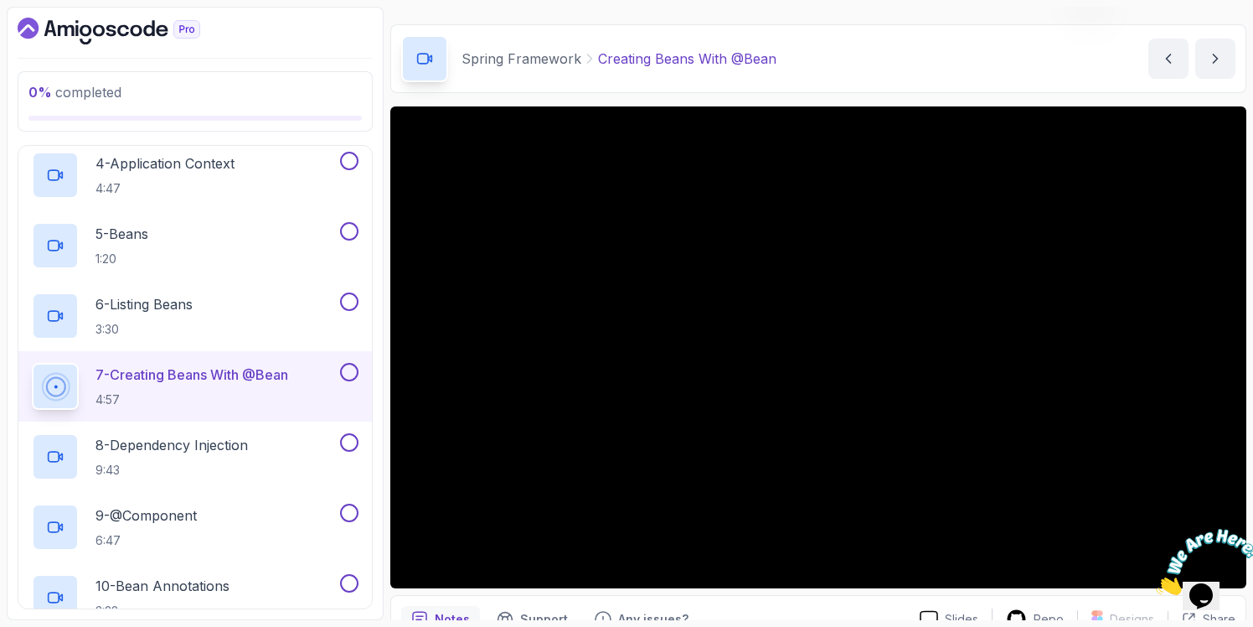
click at [1178, 565] on img at bounding box center [1208, 562] width 104 height 66
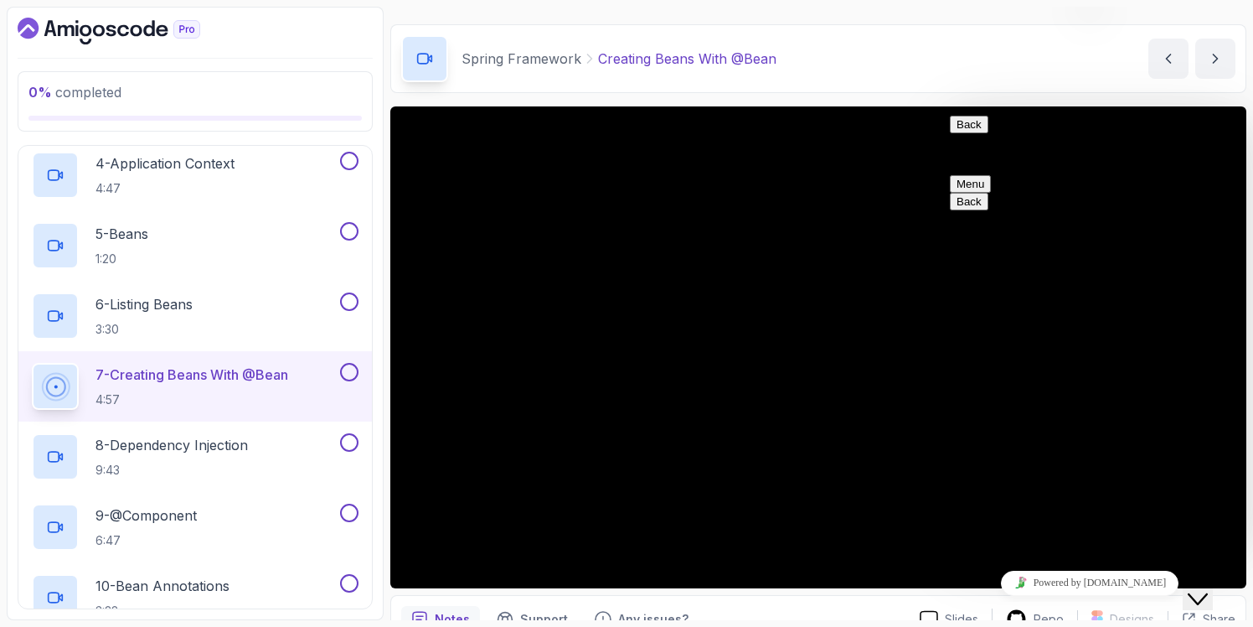
click at [969, 132] on button "Back" at bounding box center [969, 125] width 39 height 18
click at [1197, 589] on div "Close Chat This icon closes the chat window." at bounding box center [1198, 599] width 20 height 20
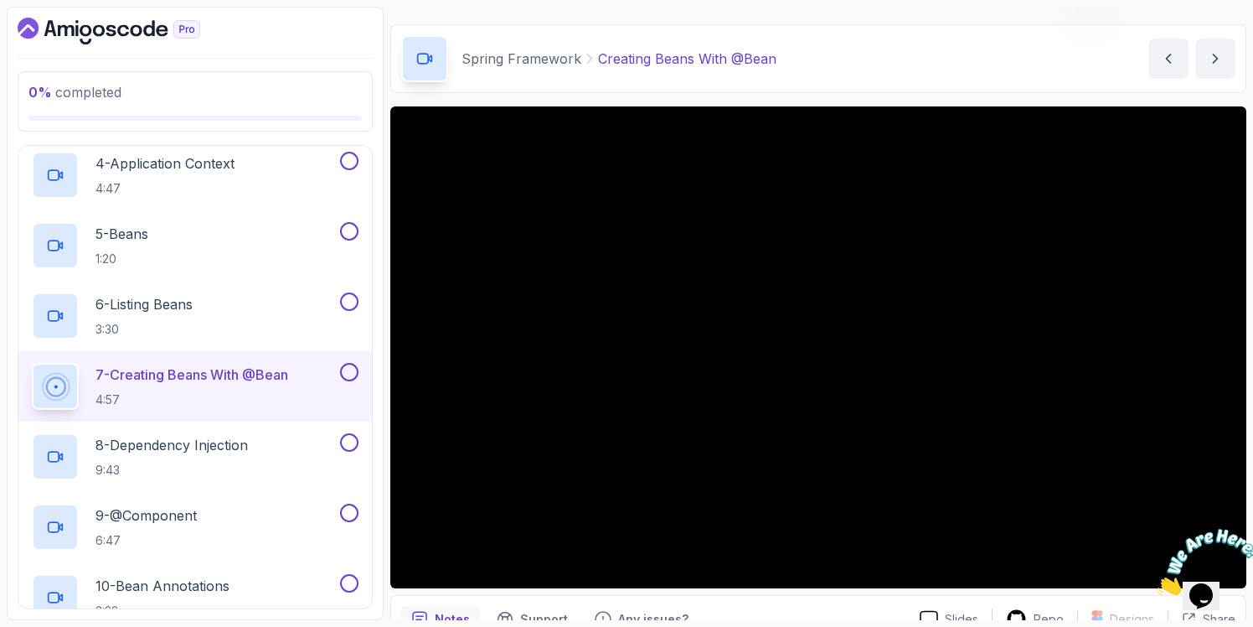
click at [1156, 583] on icon "Close" at bounding box center [1156, 590] width 0 height 14
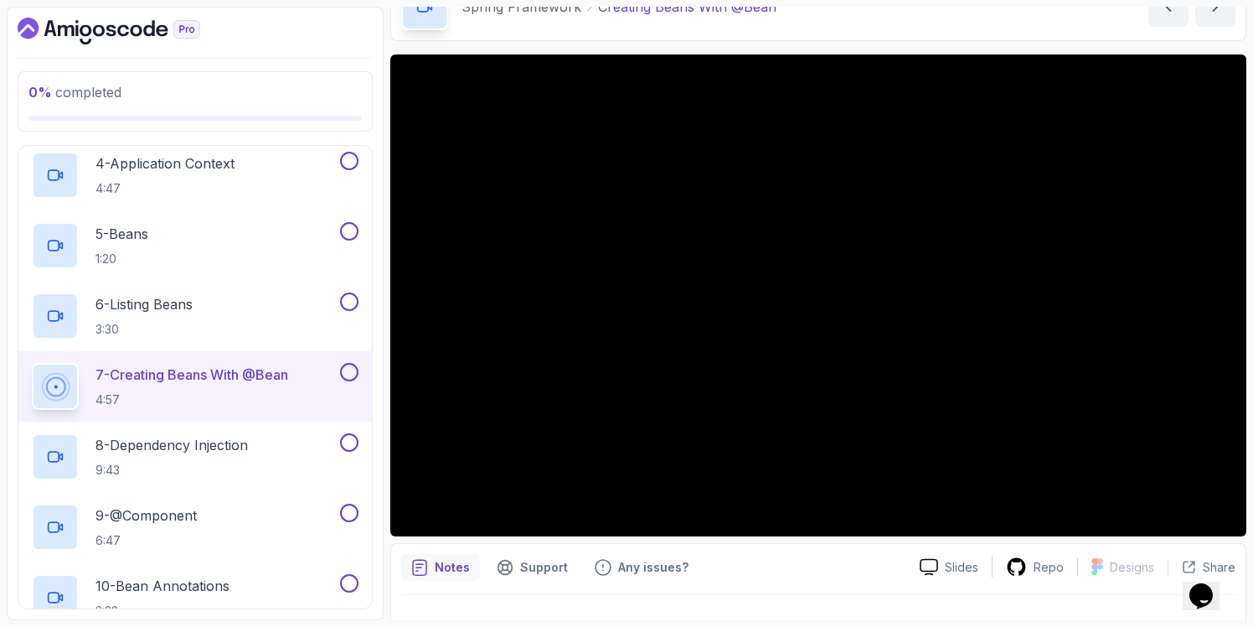
scroll to position [127, 0]
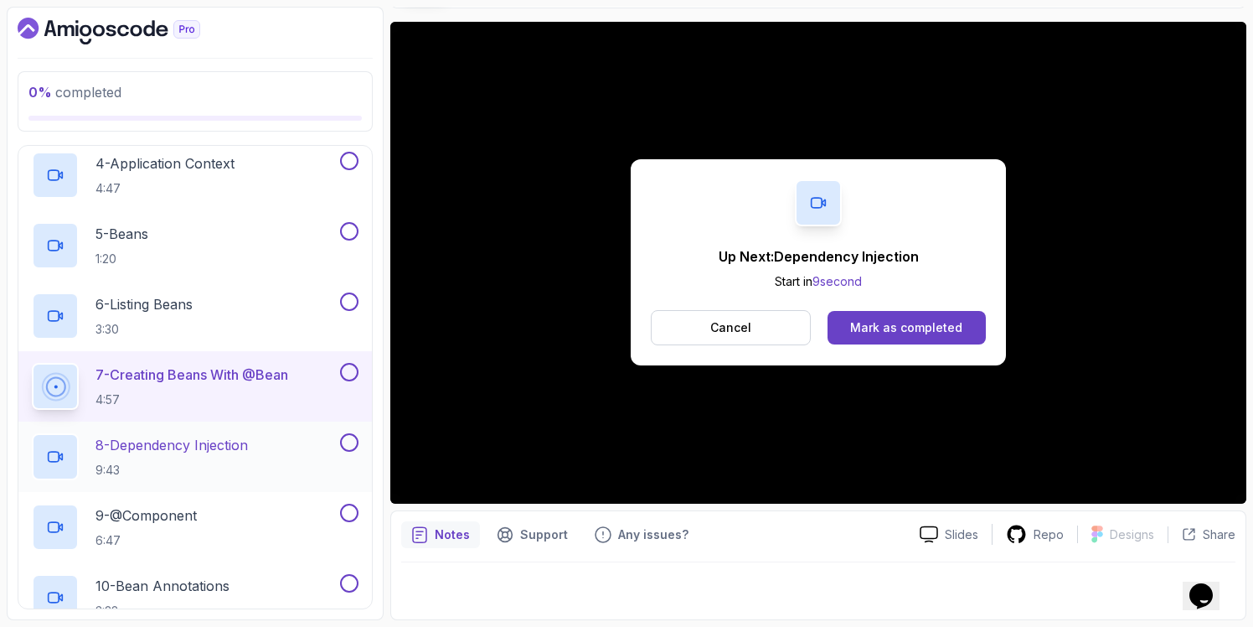
click at [182, 462] on p "9:43" at bounding box center [172, 470] width 152 height 17
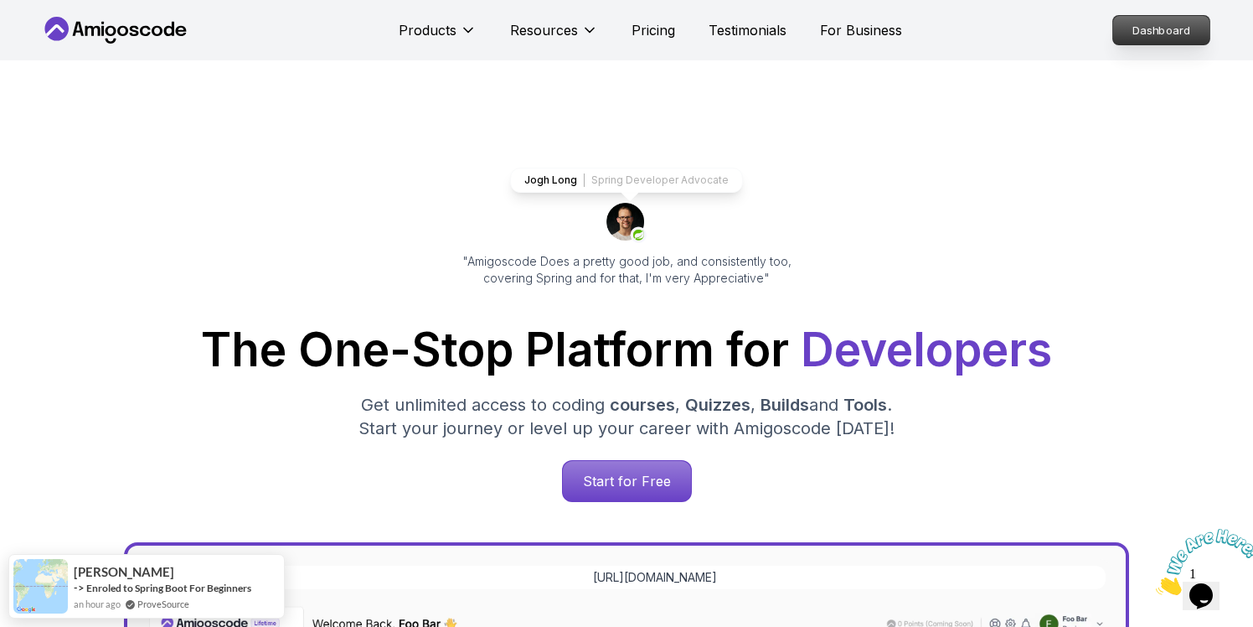
click at [1151, 28] on p "Dashboard" at bounding box center [1161, 30] width 96 height 28
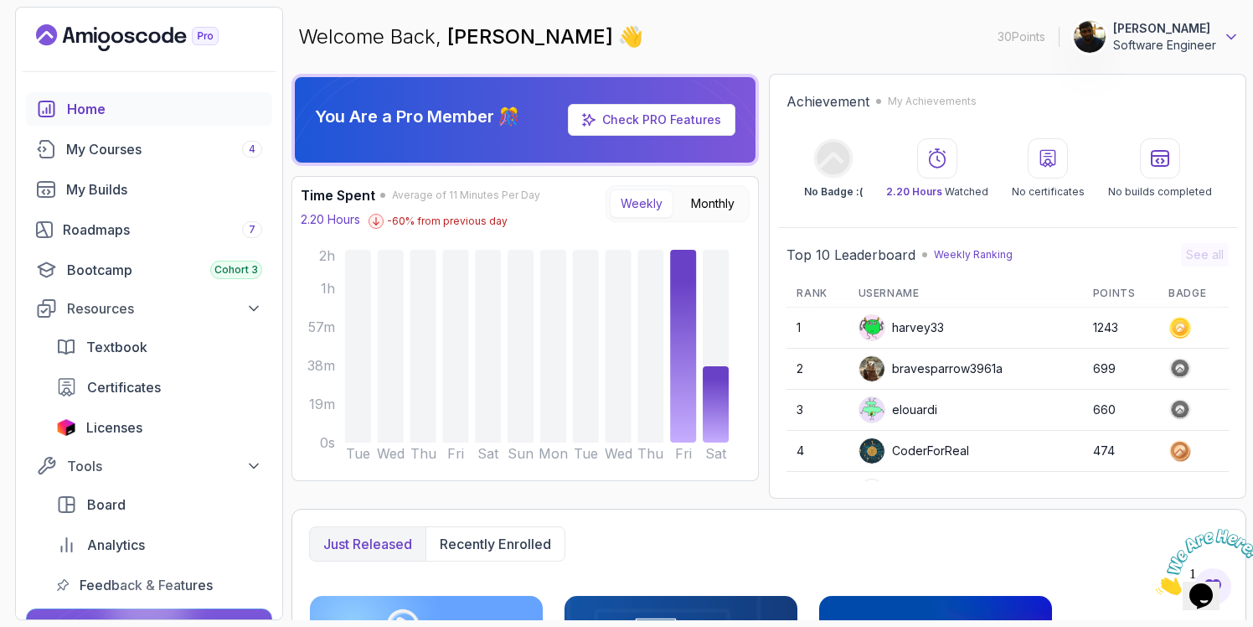
click at [1230, 38] on icon at bounding box center [1231, 37] width 8 height 4
